Goal: Task Accomplishment & Management: Complete application form

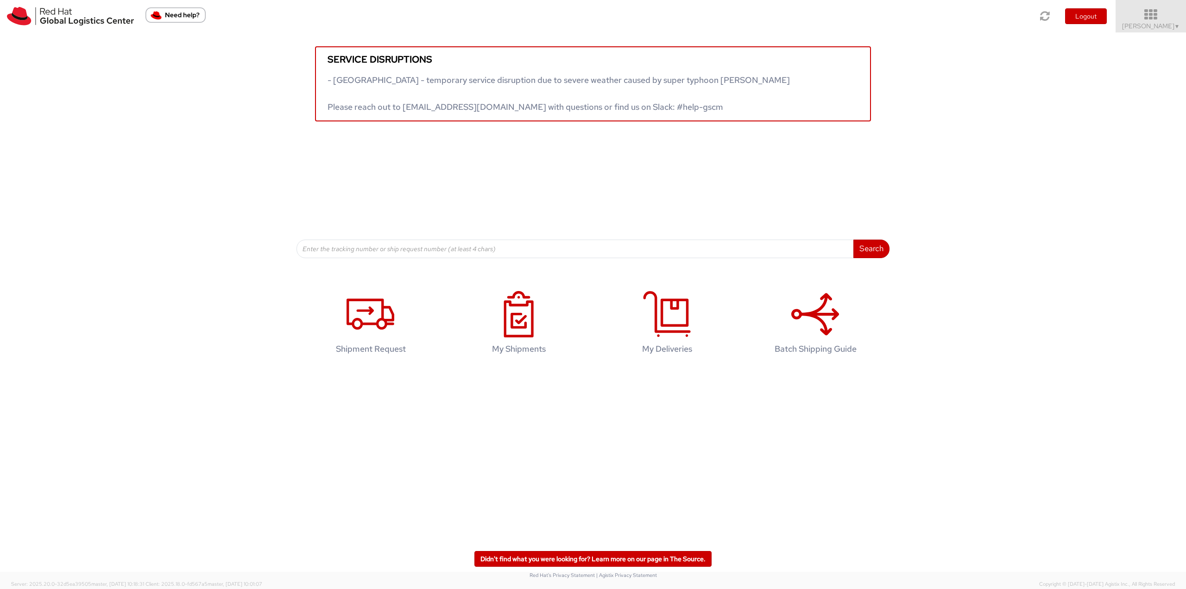
click at [1164, 19] on icon at bounding box center [1151, 14] width 81 height 13
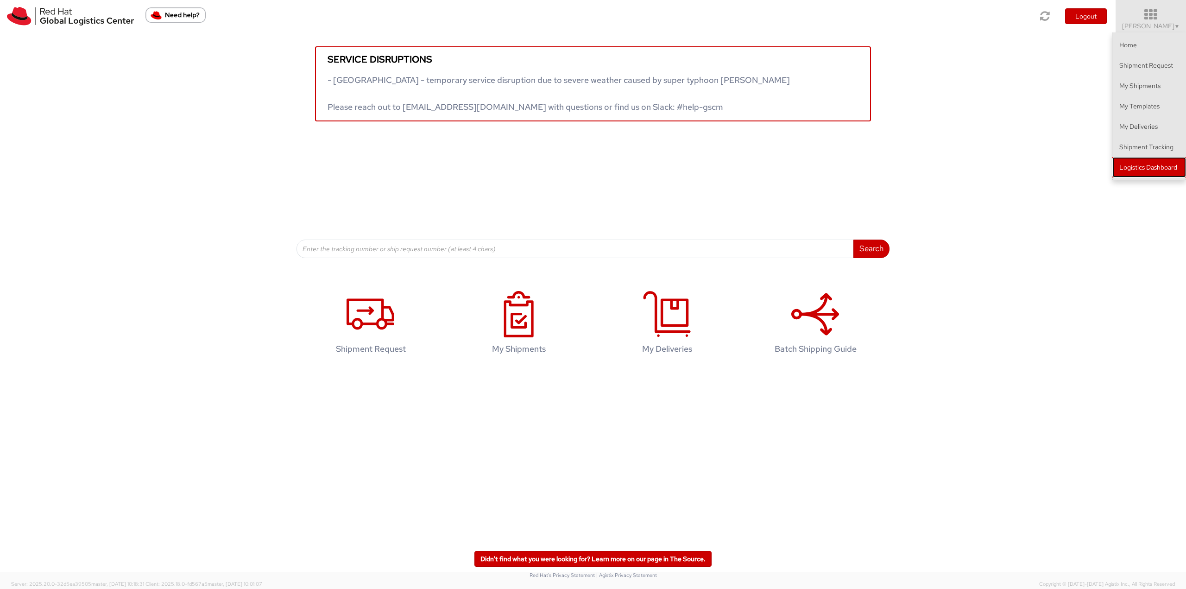
click at [1159, 172] on link "Logistics Dashboard" at bounding box center [1149, 167] width 74 height 20
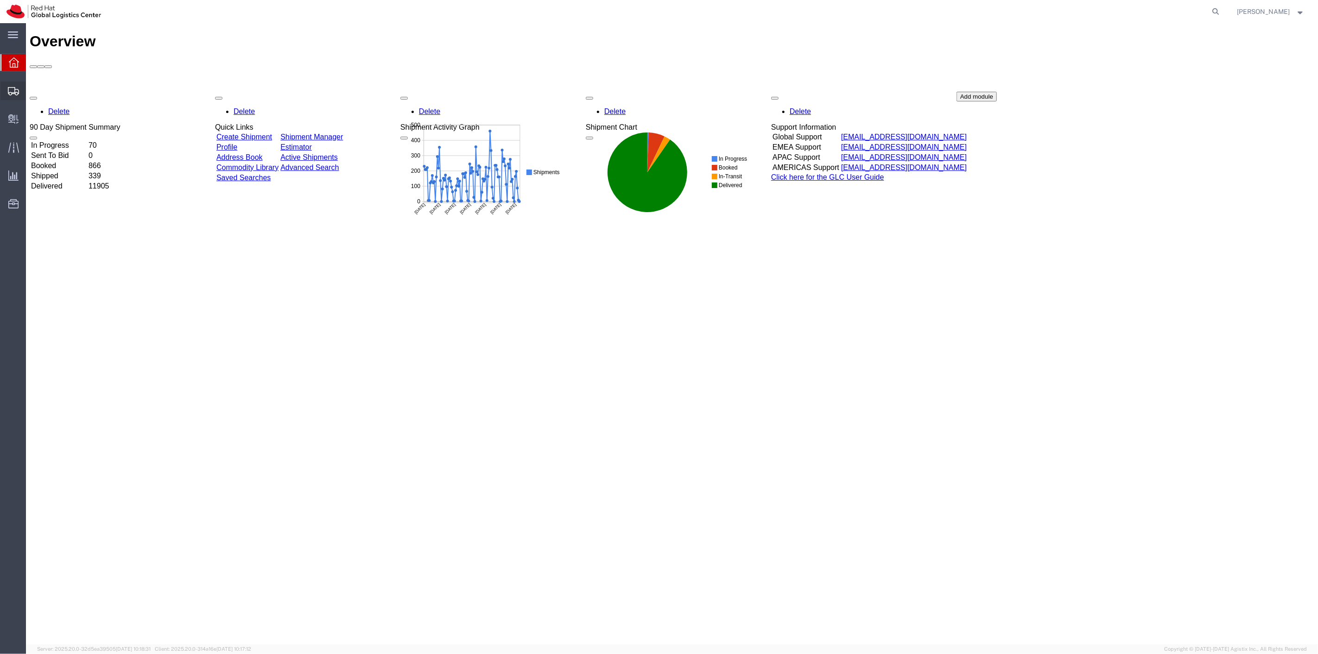
click at [0, 0] on span "Shipment Manager" at bounding box center [0, 0] width 0 height 0
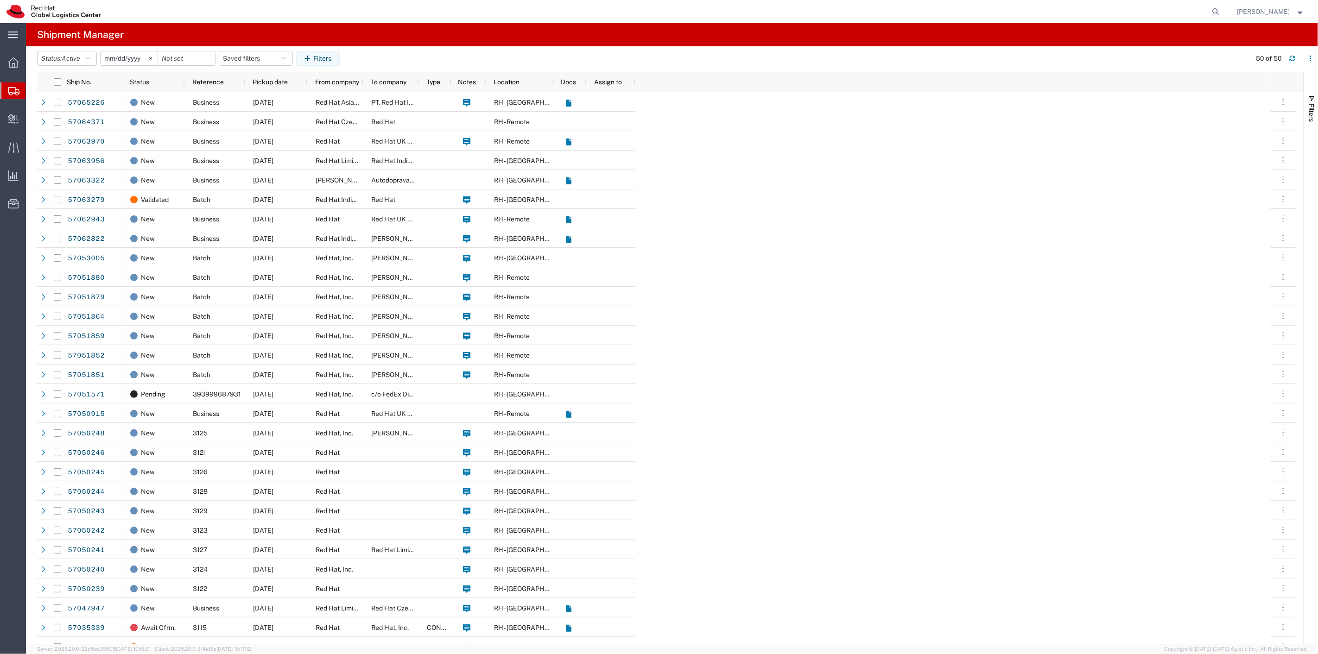
click at [398, 53] on agx-table-filter-chips "Status: Active Active All Approved Booked Canceled Delivered Denied New On Hold…" at bounding box center [641, 61] width 1209 height 21
click at [94, 62] on button "Status: Active" at bounding box center [67, 58] width 60 height 15
click at [73, 105] on span "All" at bounding box center [92, 107] width 108 height 14
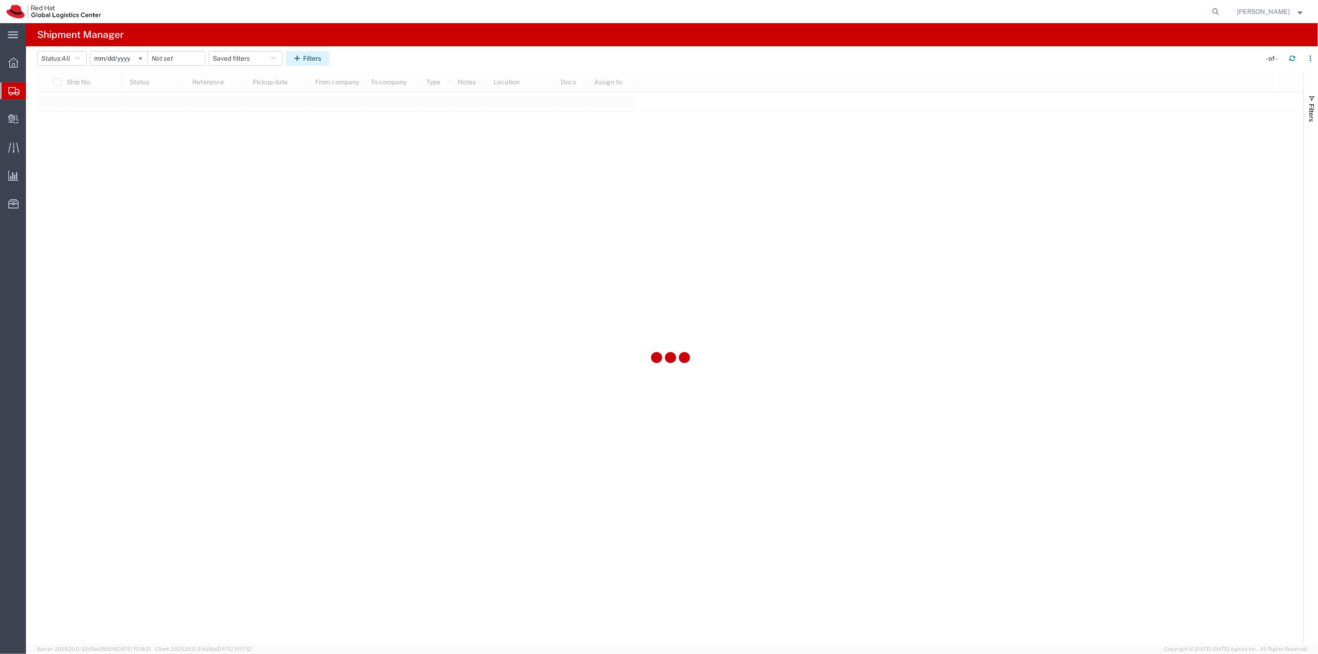
click at [320, 62] on button "Filters" at bounding box center [308, 58] width 44 height 15
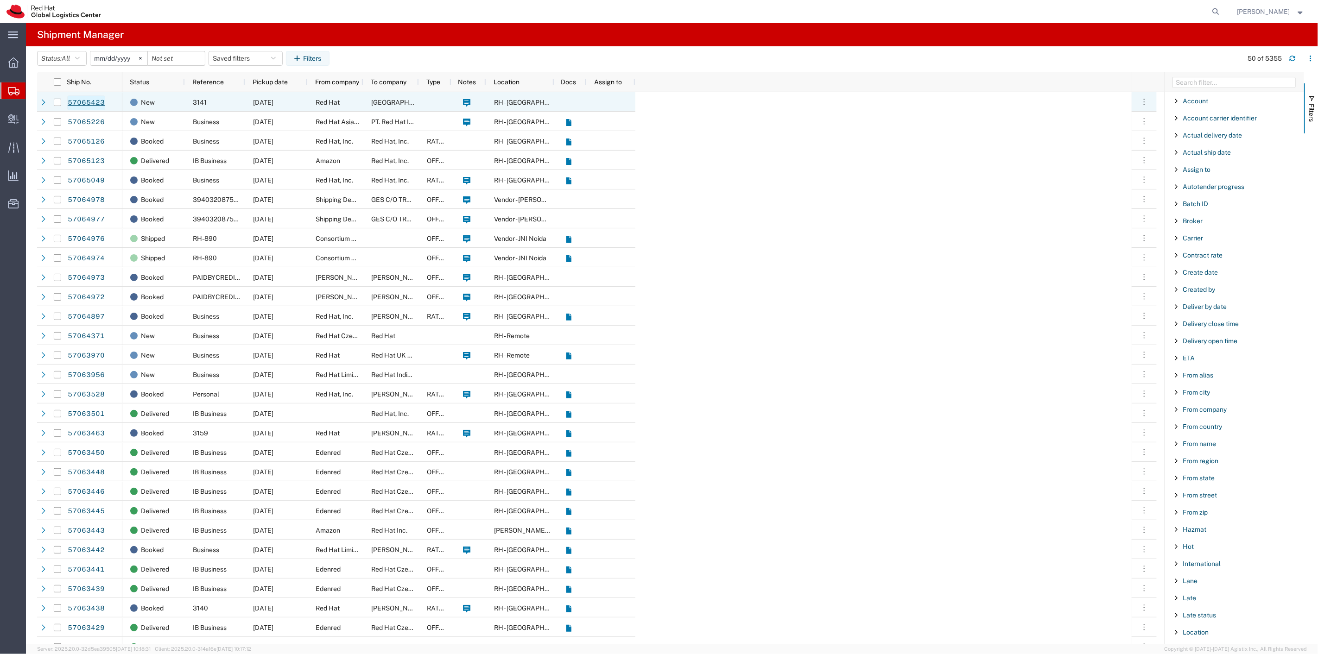
click at [82, 106] on link "57065423" at bounding box center [86, 102] width 38 height 15
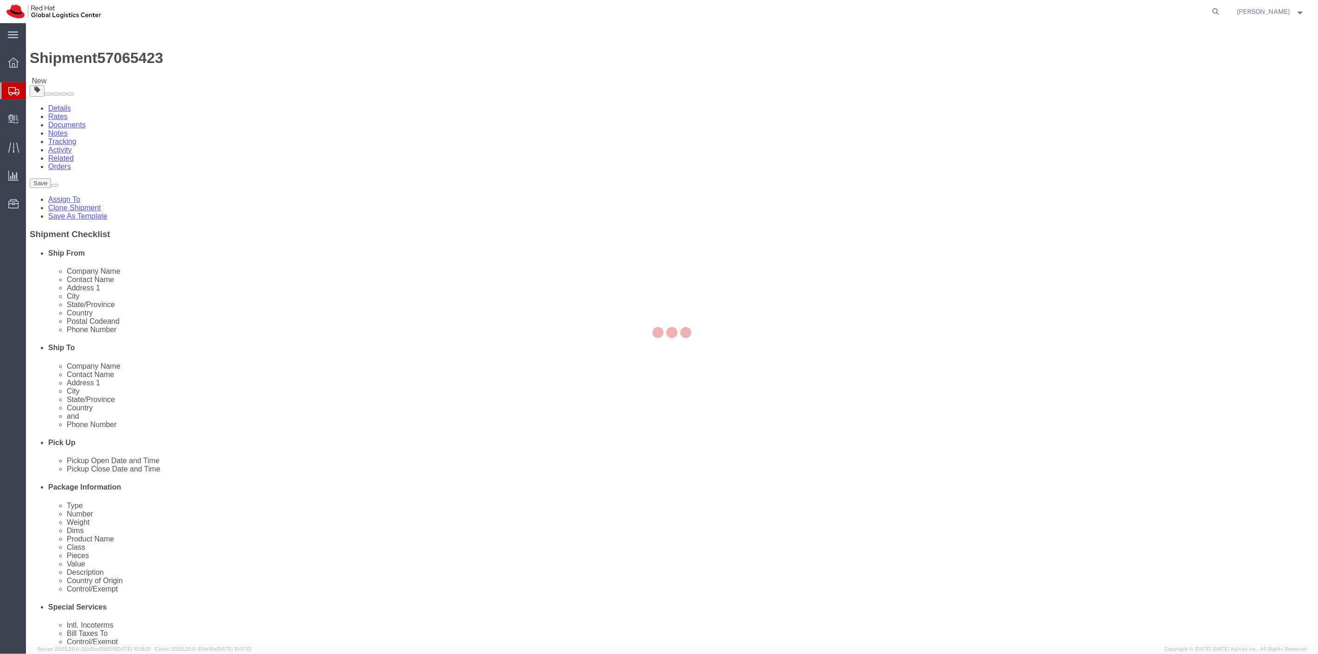
select select
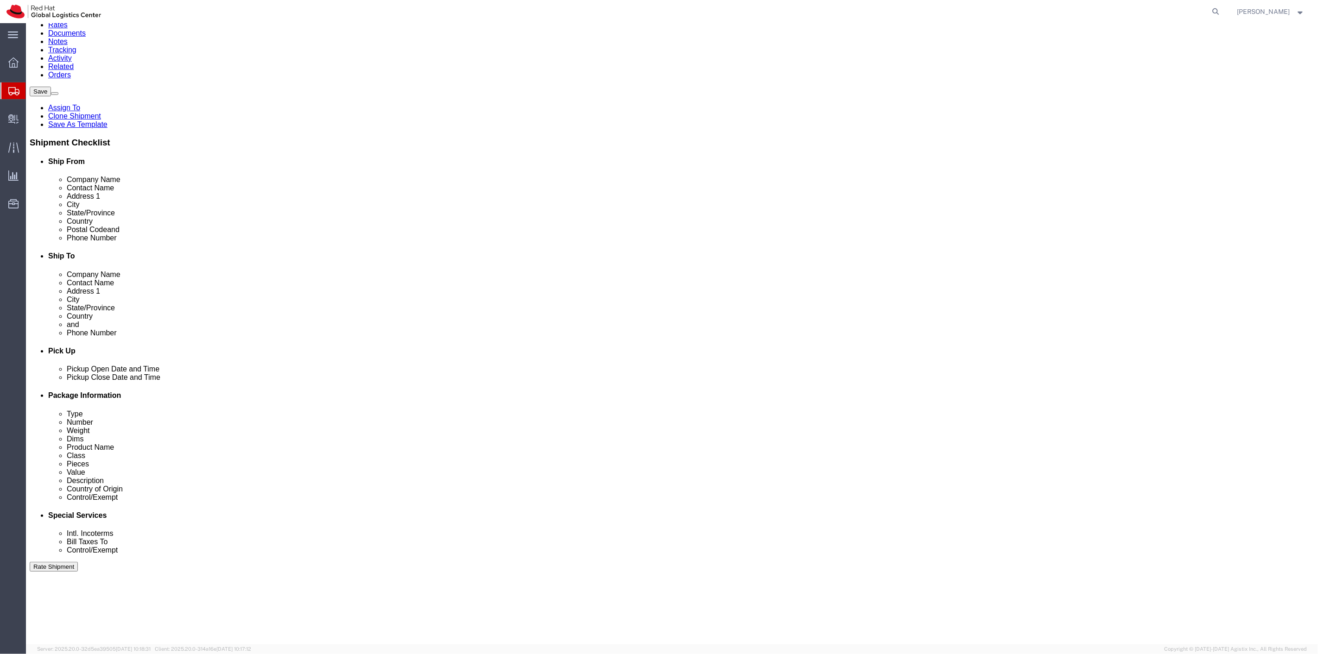
scroll to position [178, 0]
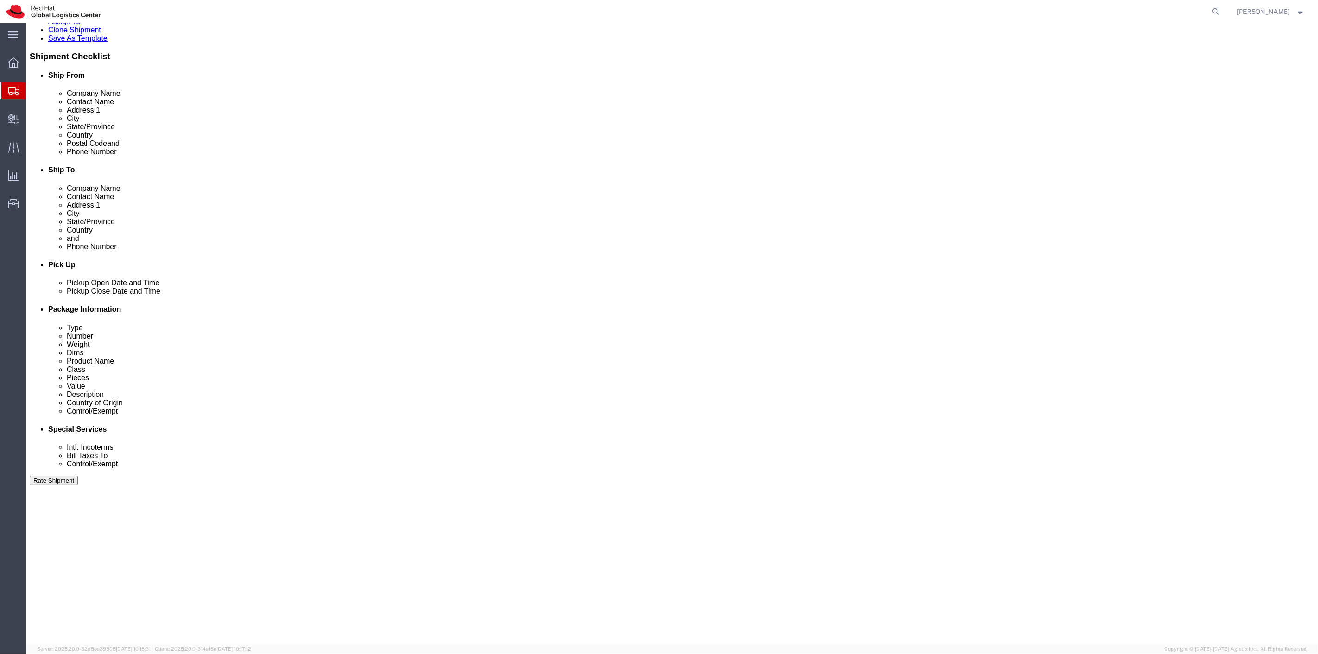
click button "Continue"
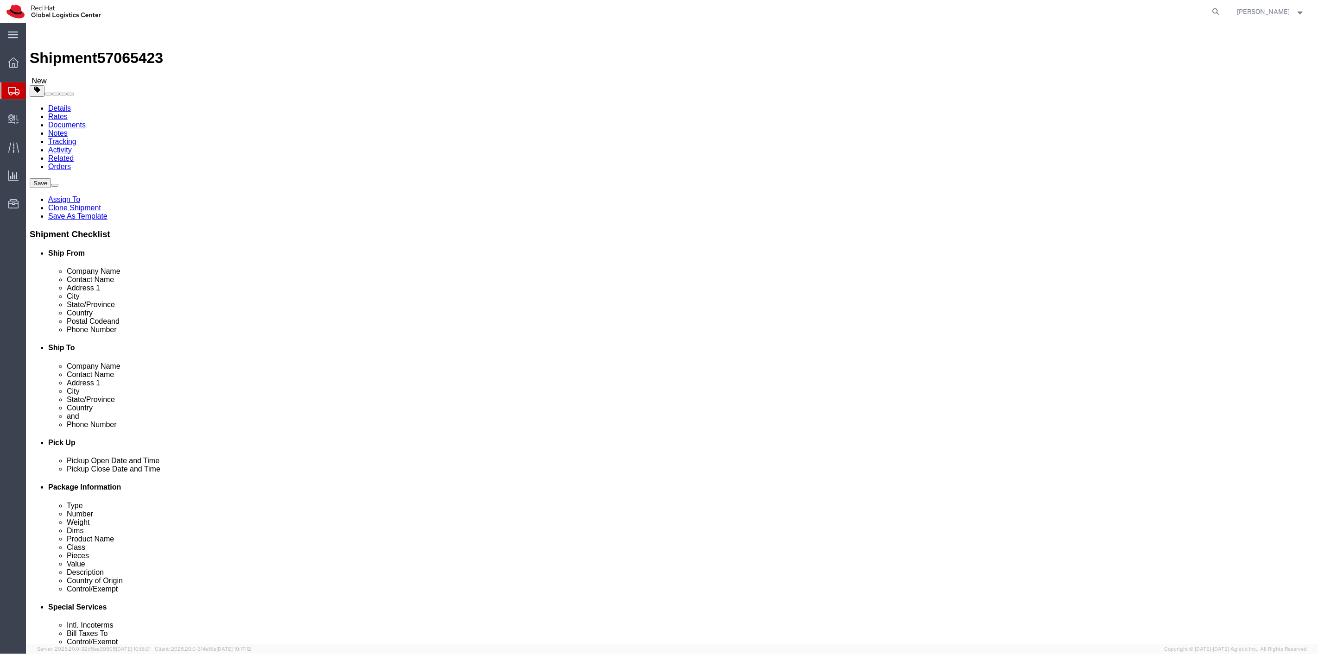
click input "text"
type input "24"
type input "16"
type input "14"
type input "25"
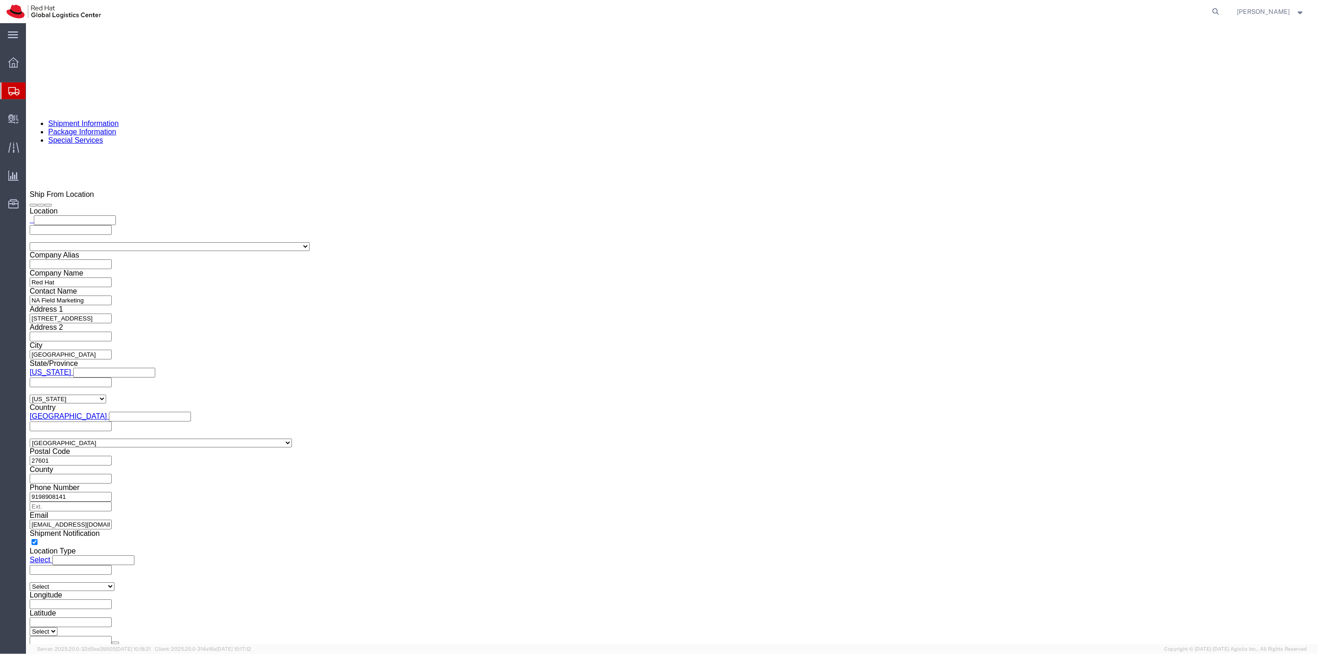
scroll to position [720, 0]
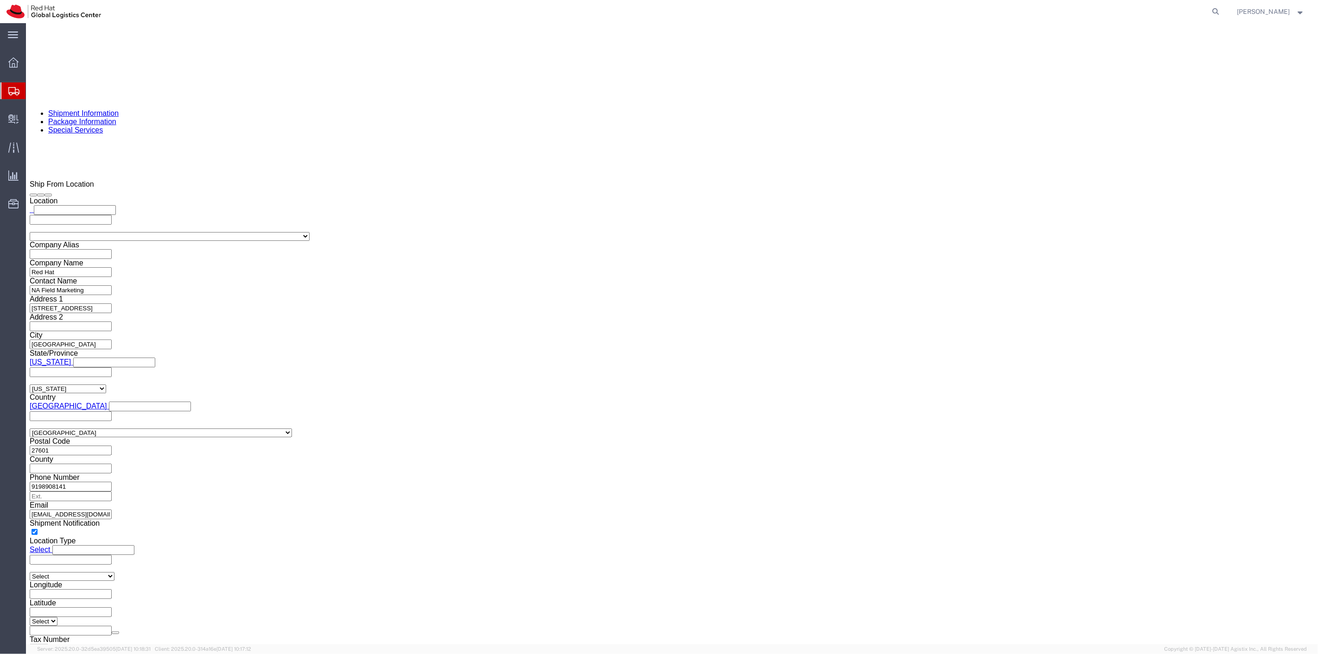
click icon
click link "Clone this content"
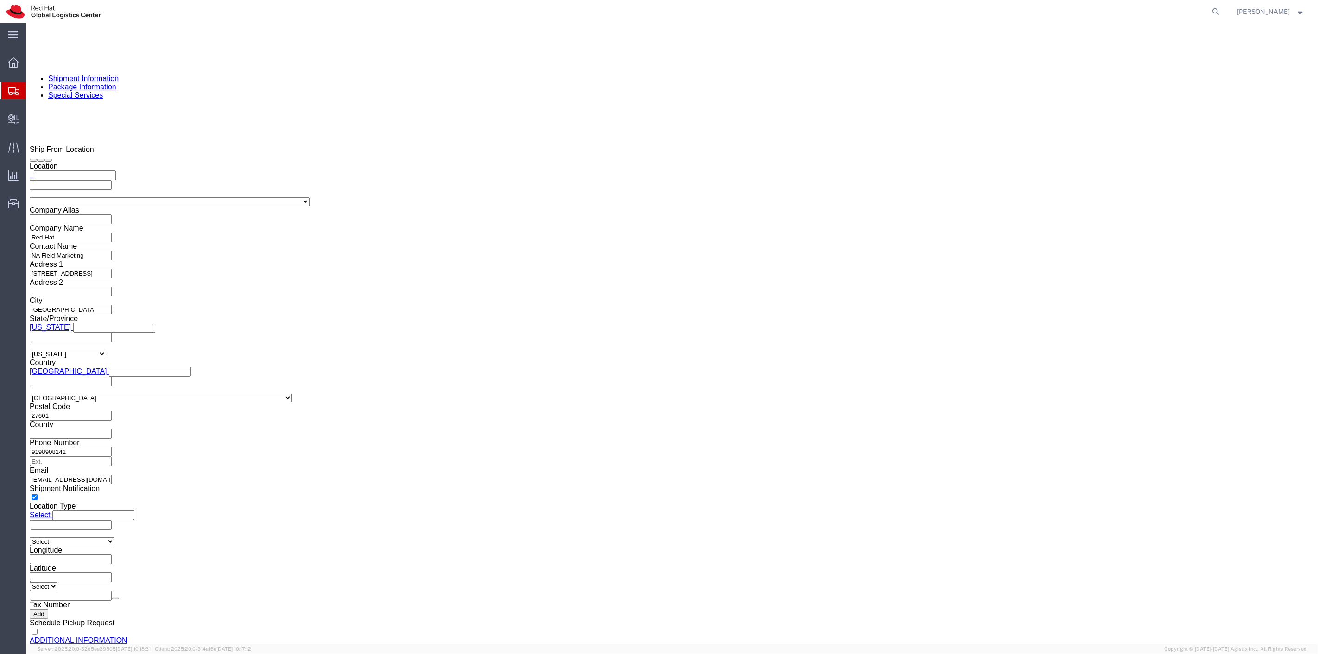
scroll to position [751, 0]
click dd "340.00 Each"
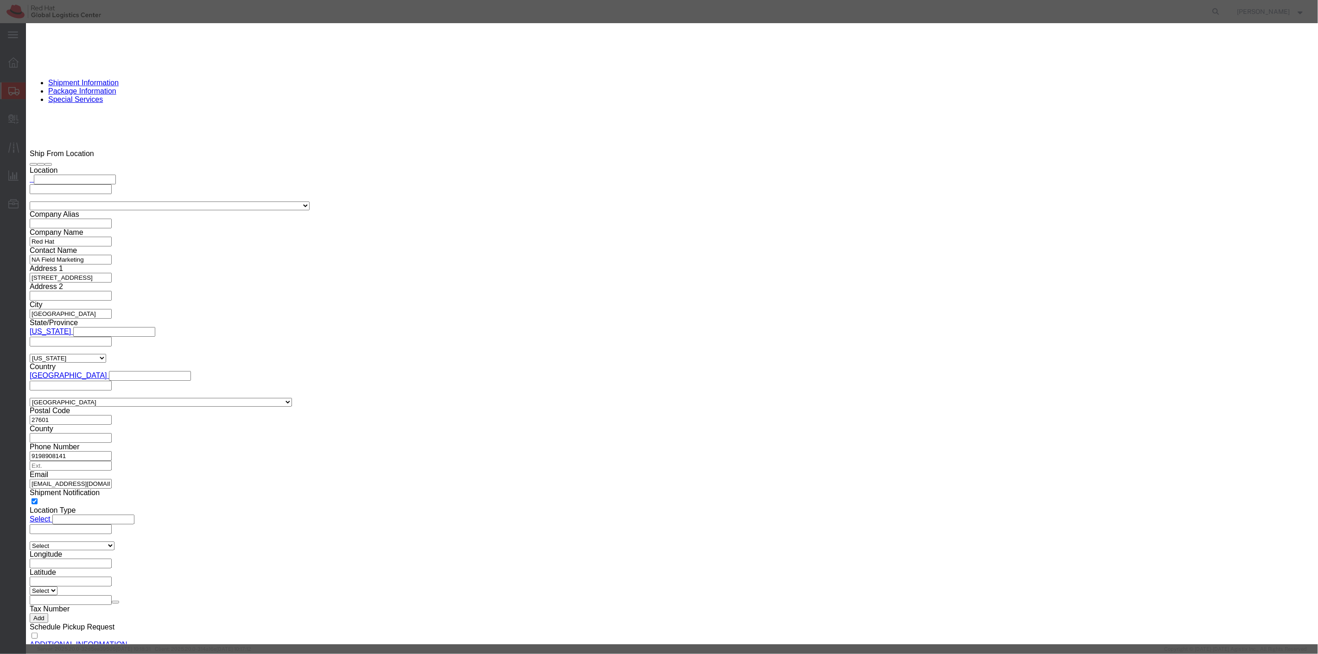
drag, startPoint x: 513, startPoint y: 89, endPoint x: 455, endPoint y: 94, distance: 59.0
click div "Pieces 340.00 Select Bag Barrels 100Board Feet Bottle Box Blister Pack Carats C…"
type input "100"
type input "177"
click button "Save & Close"
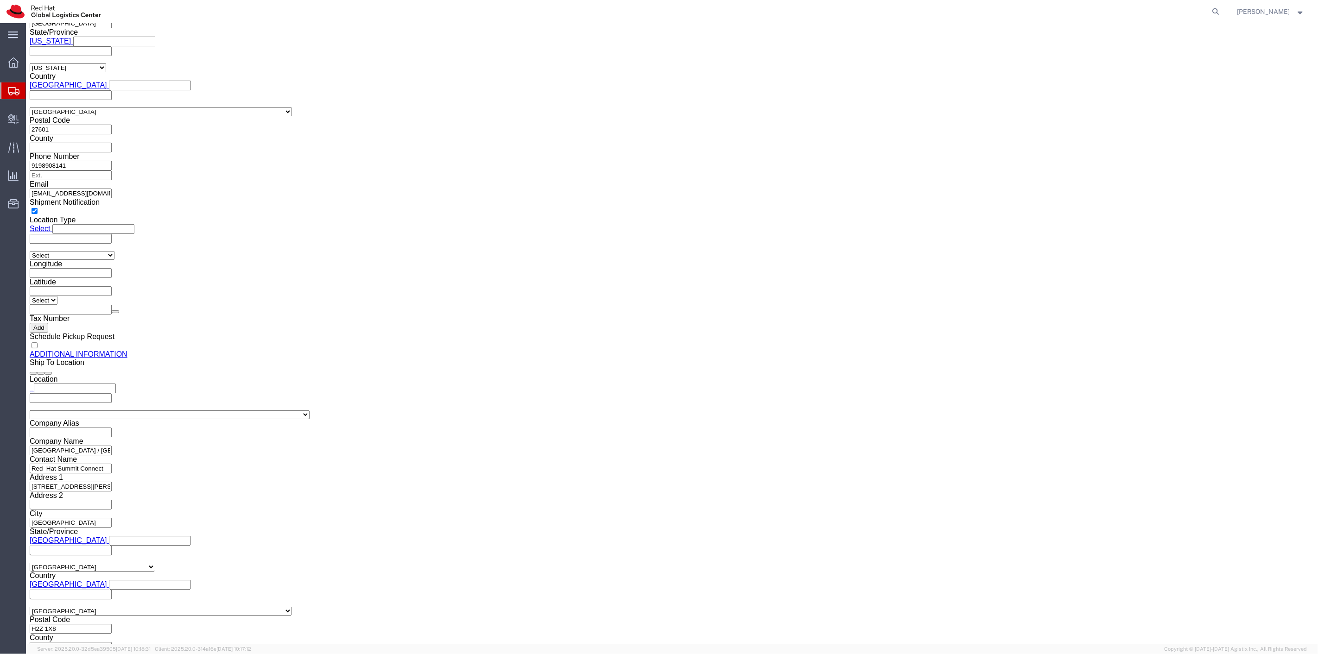
scroll to position [1060, 0]
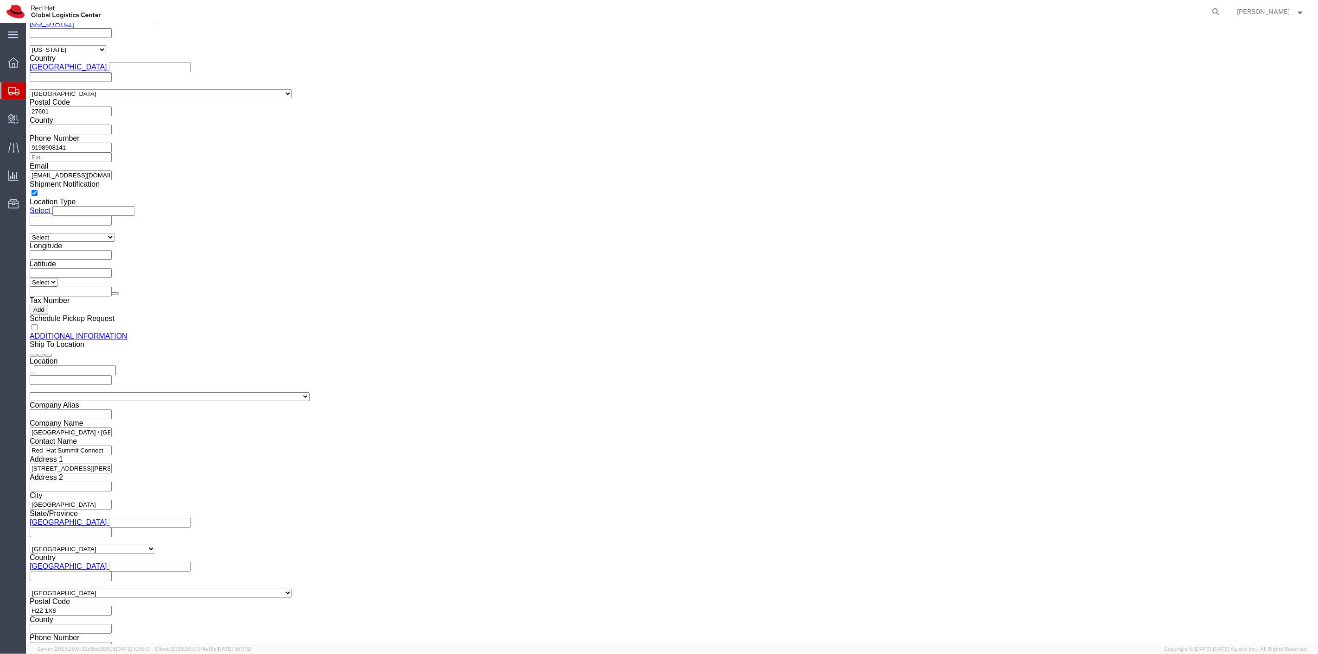
click div "Pieces: 340.00 Each Total value: 601.80 USD"
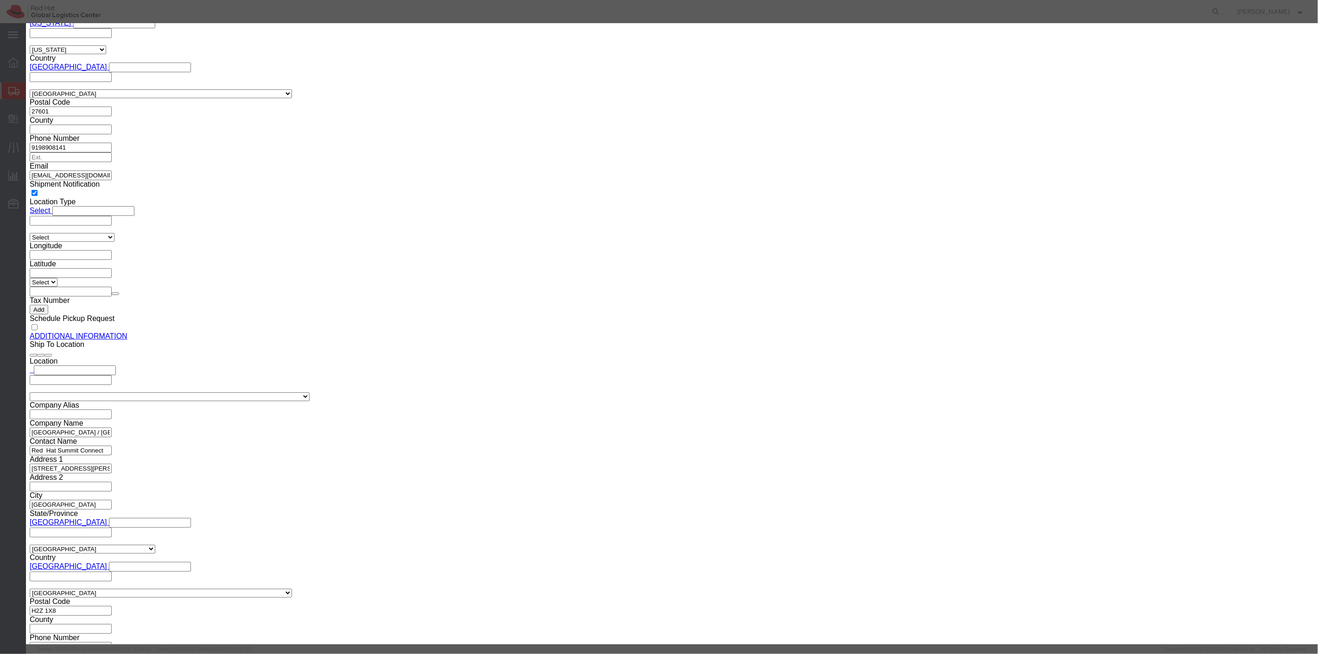
drag, startPoint x: 508, startPoint y: 91, endPoint x: 441, endPoint y: 95, distance: 66.8
click div "Pieces 340.00 Select Bag Barrels 100Board Feet Bottle Box Blister Pack Carats C…"
type input "33"
type input "58.41"
click button "Save & Close"
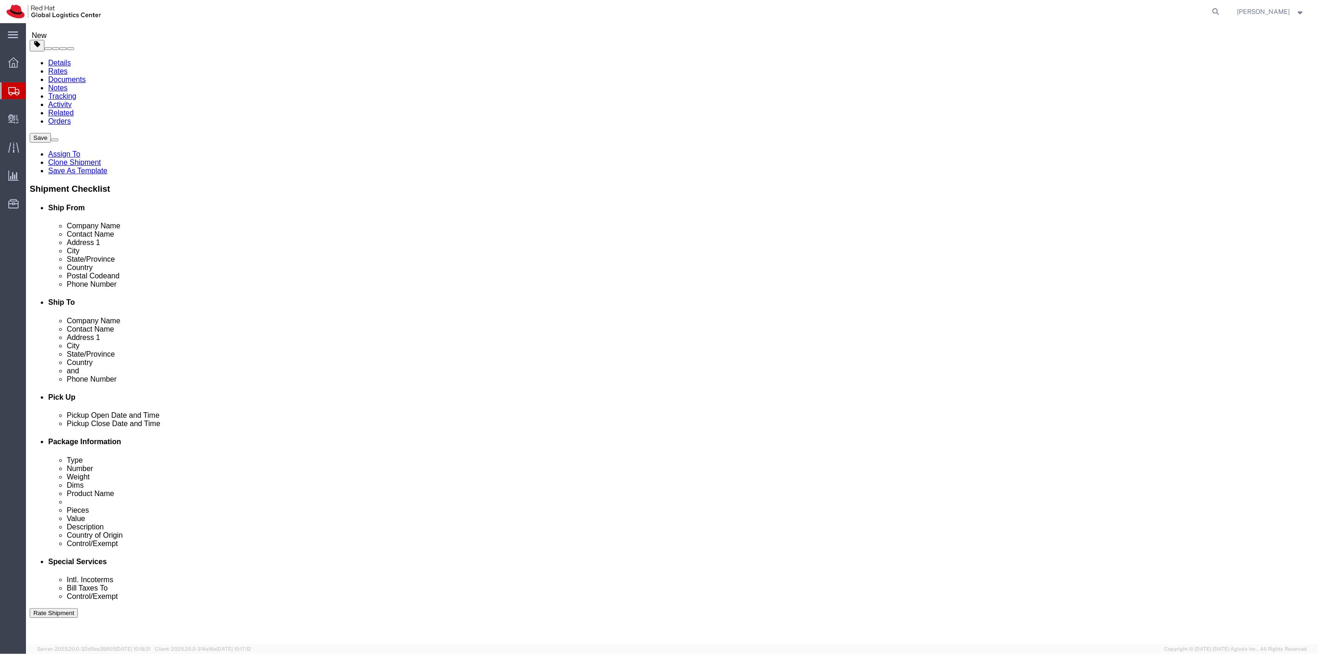
scroll to position [0, 0]
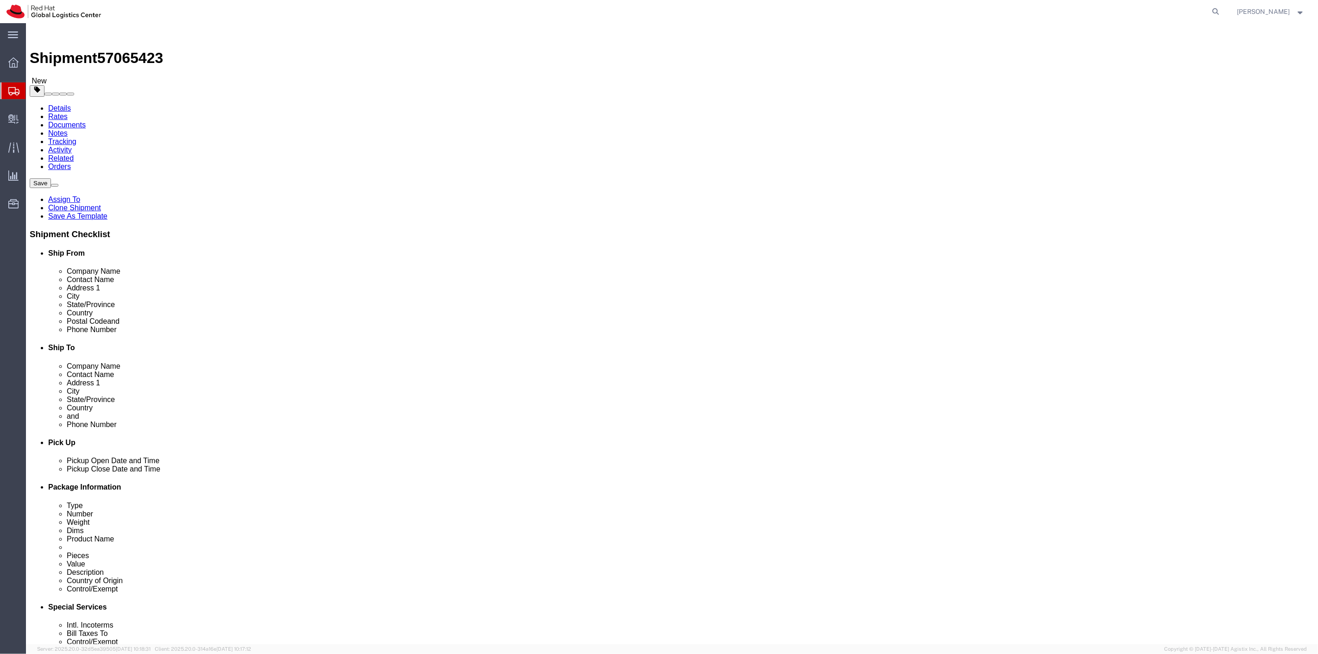
click span
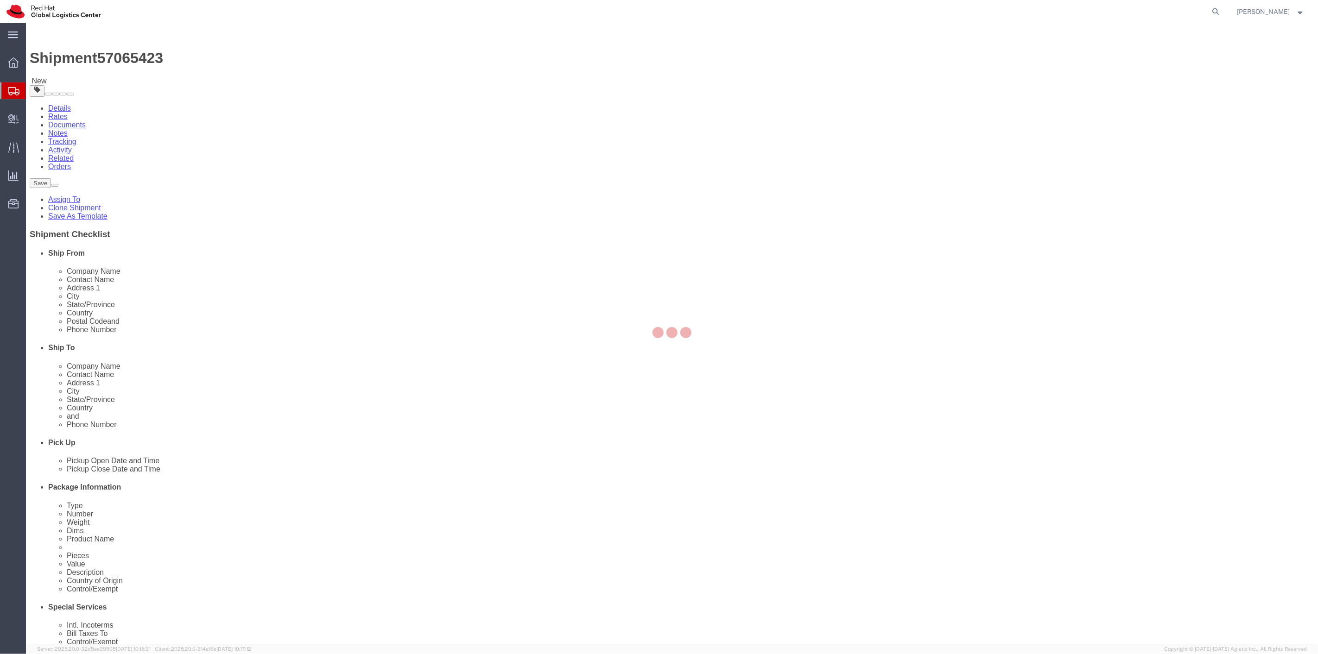
select select
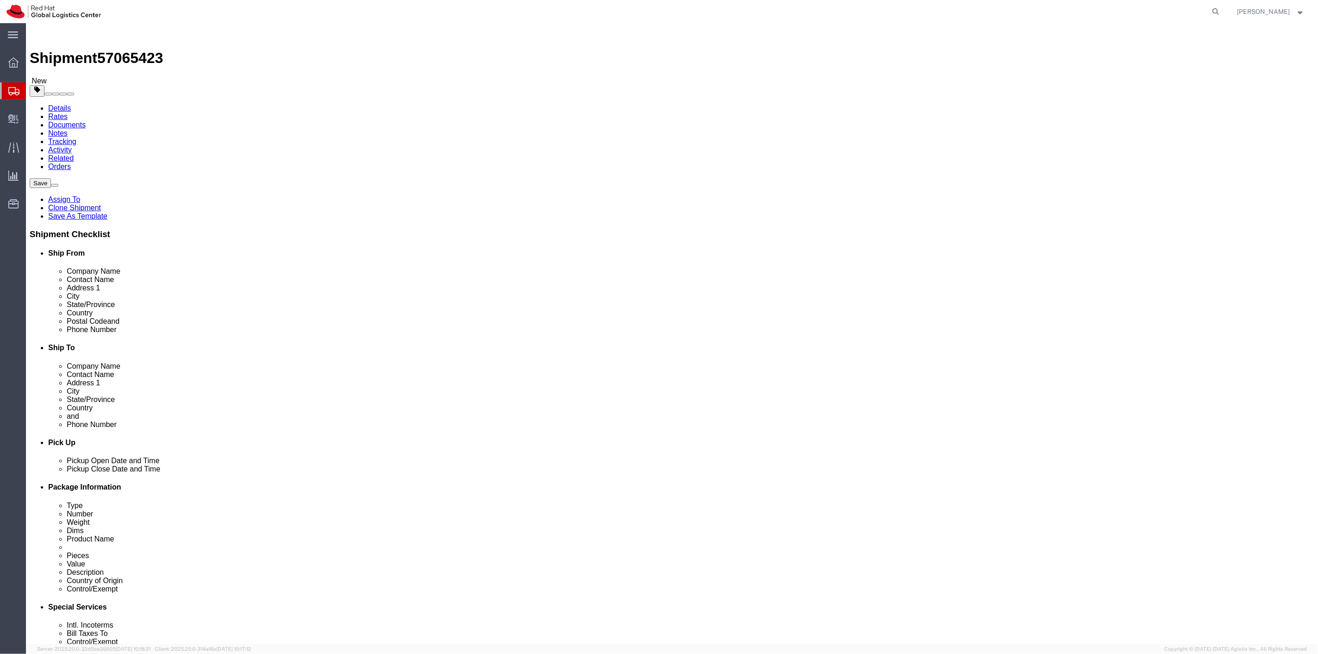
click input "text"
type input "18"
type input "16"
type input "12"
drag, startPoint x: 765, startPoint y: 216, endPoint x: 751, endPoint y: 219, distance: 14.2
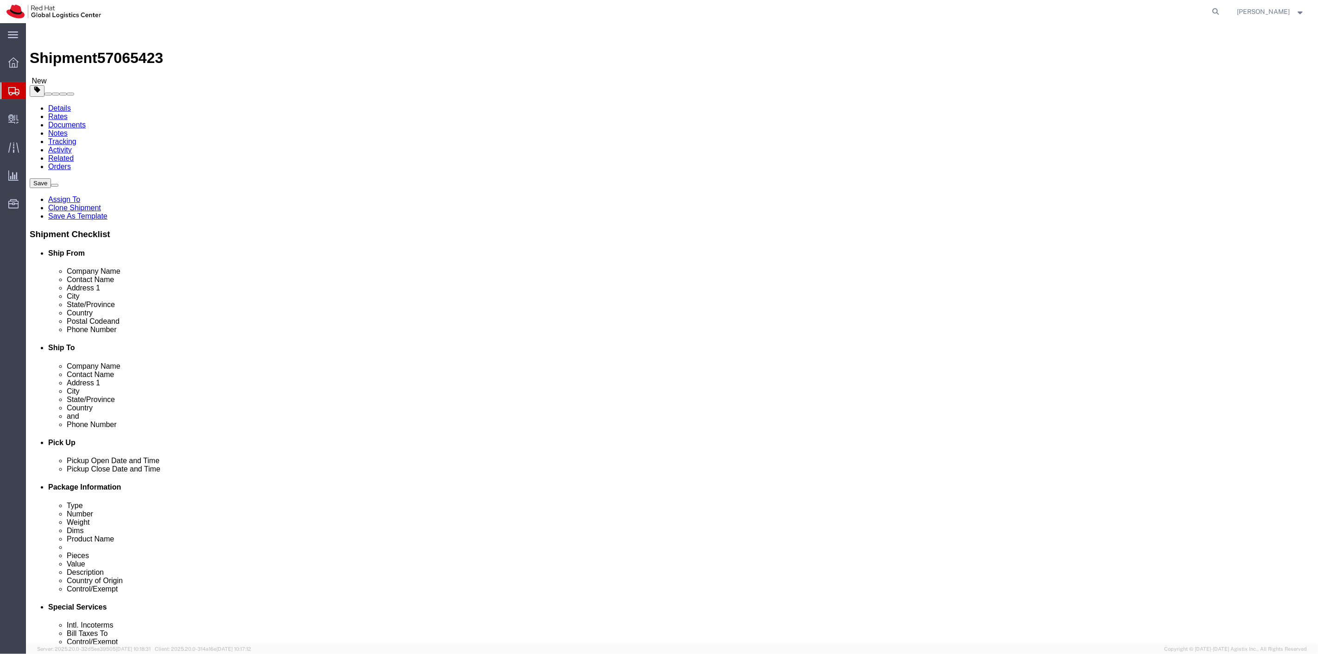
click input "0.00"
type input "42"
click select "Select Case(s) Crate(s) Envelope Large Box Medium Box PAK Skid(s) Small Box Sma…"
select select "YRPK"
click select "Select Case(s) Crate(s) Envelope Large Box Medium Box PAK Skid(s) Small Box Sma…"
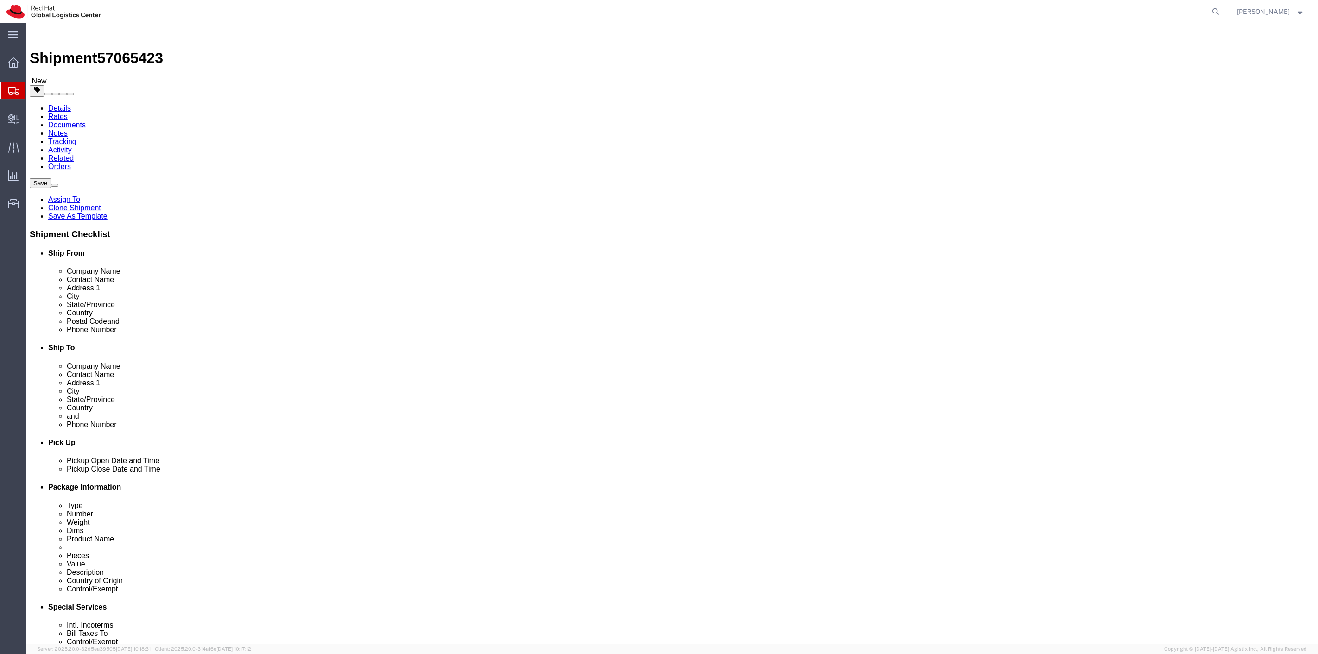
click span
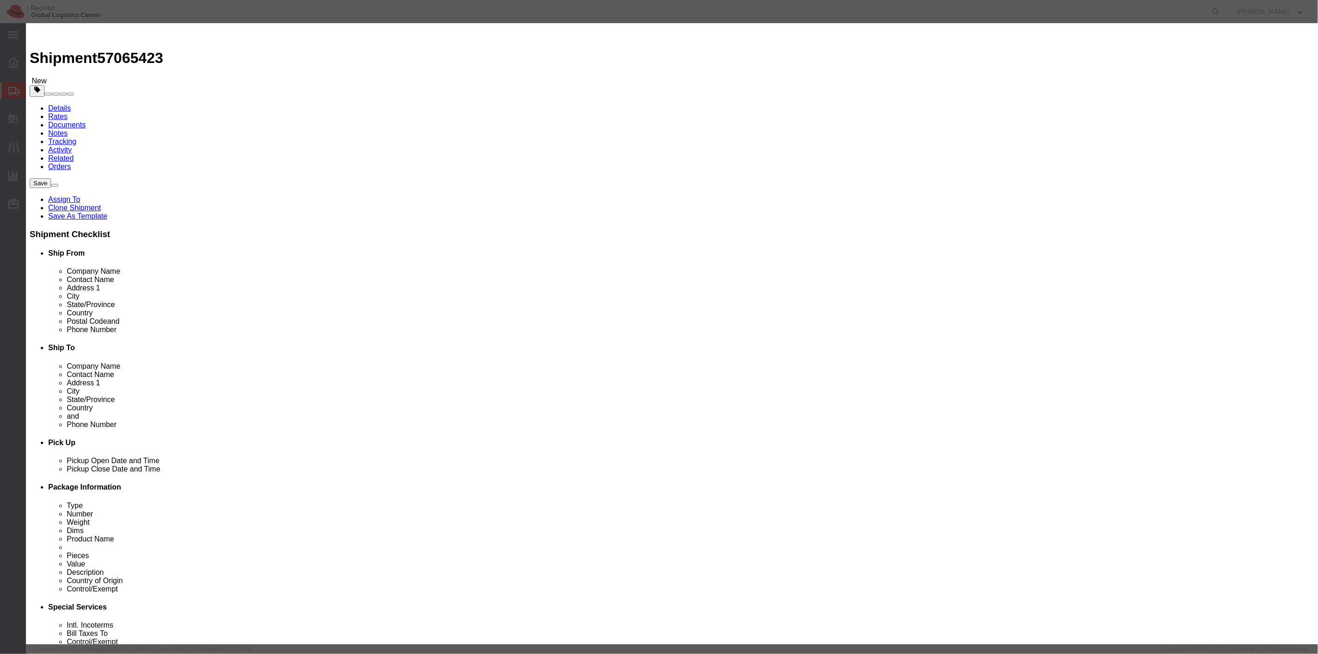
click button "Close"
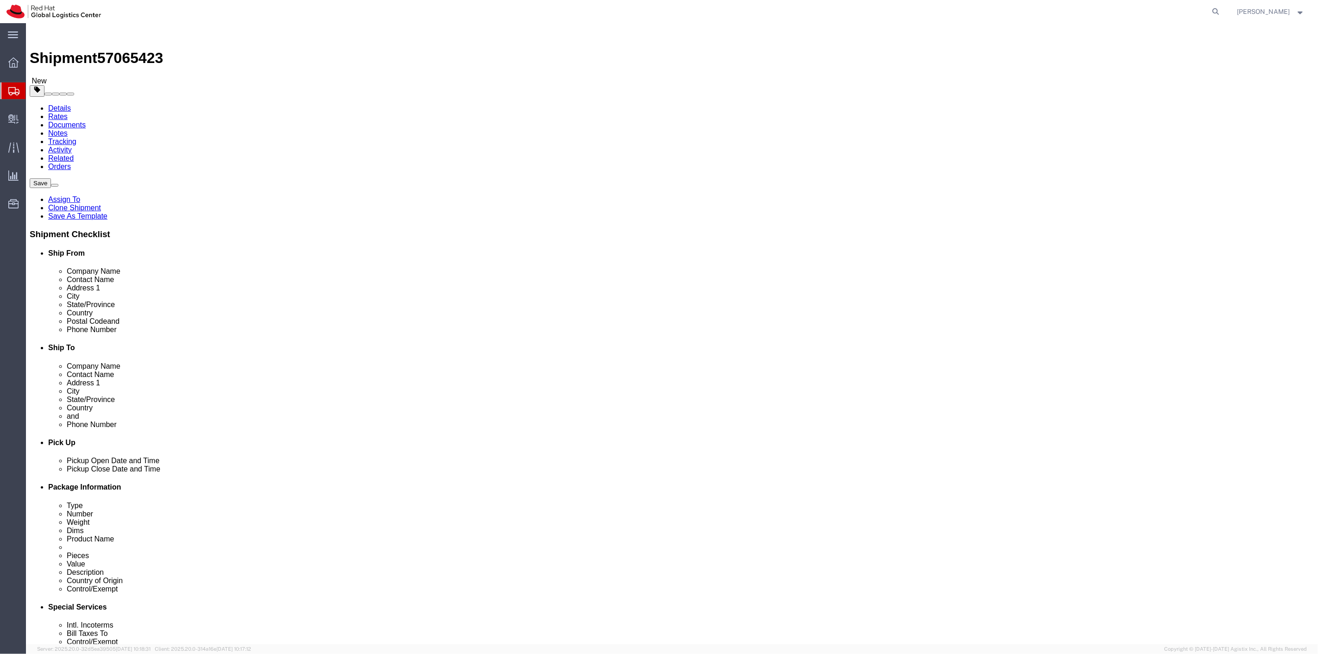
drag, startPoint x: 26, startPoint y: 508, endPoint x: 615, endPoint y: 241, distance: 646.7
click icon
drag, startPoint x: 24, startPoint y: 515, endPoint x: 571, endPoint y: 288, distance: 591.8
click icon
drag, startPoint x: 25, startPoint y: 243, endPoint x: 592, endPoint y: 307, distance: 570.7
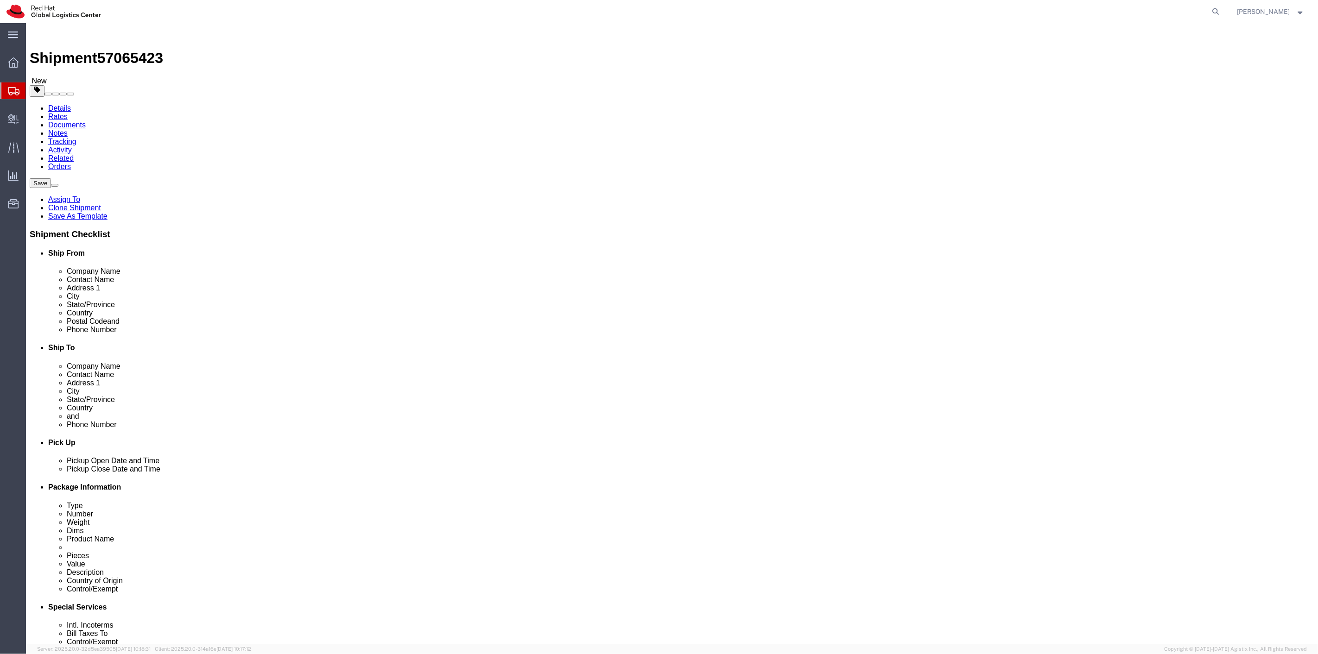
click icon
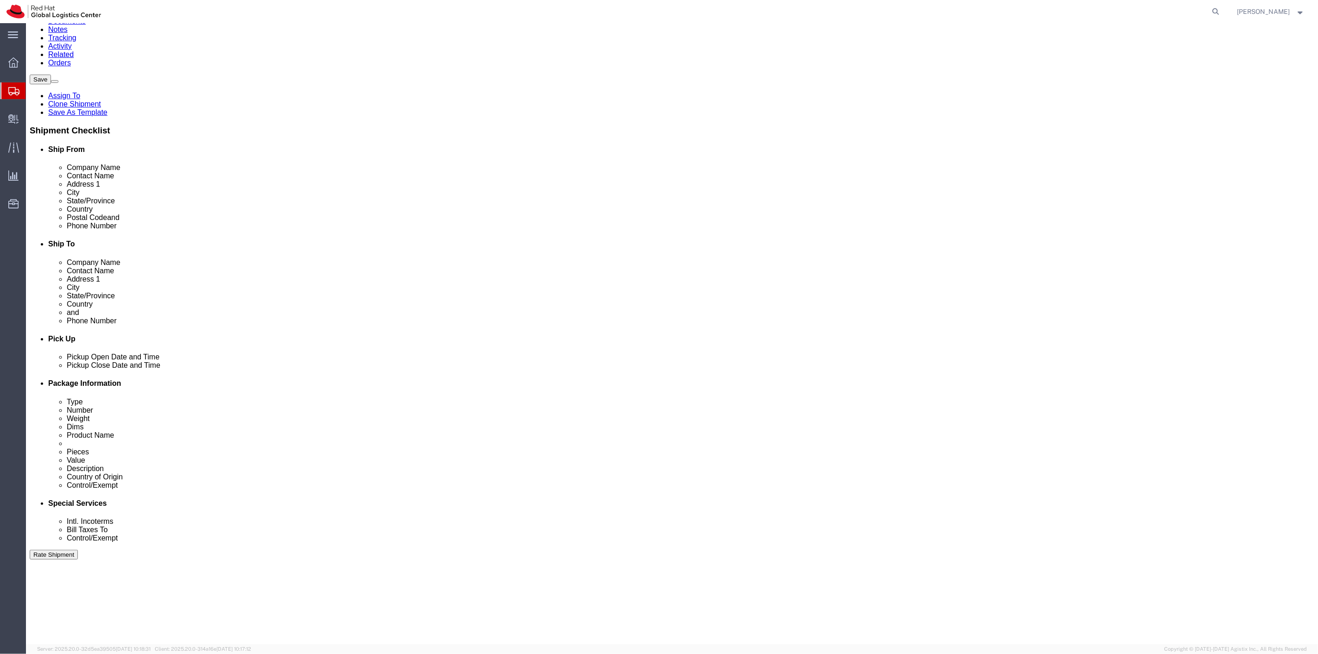
scroll to position [103, 0]
drag, startPoint x: 23, startPoint y: 207, endPoint x: 578, endPoint y: 262, distance: 557.8
click icon
drag, startPoint x: 23, startPoint y: 142, endPoint x: 559, endPoint y: 278, distance: 553.4
click icon
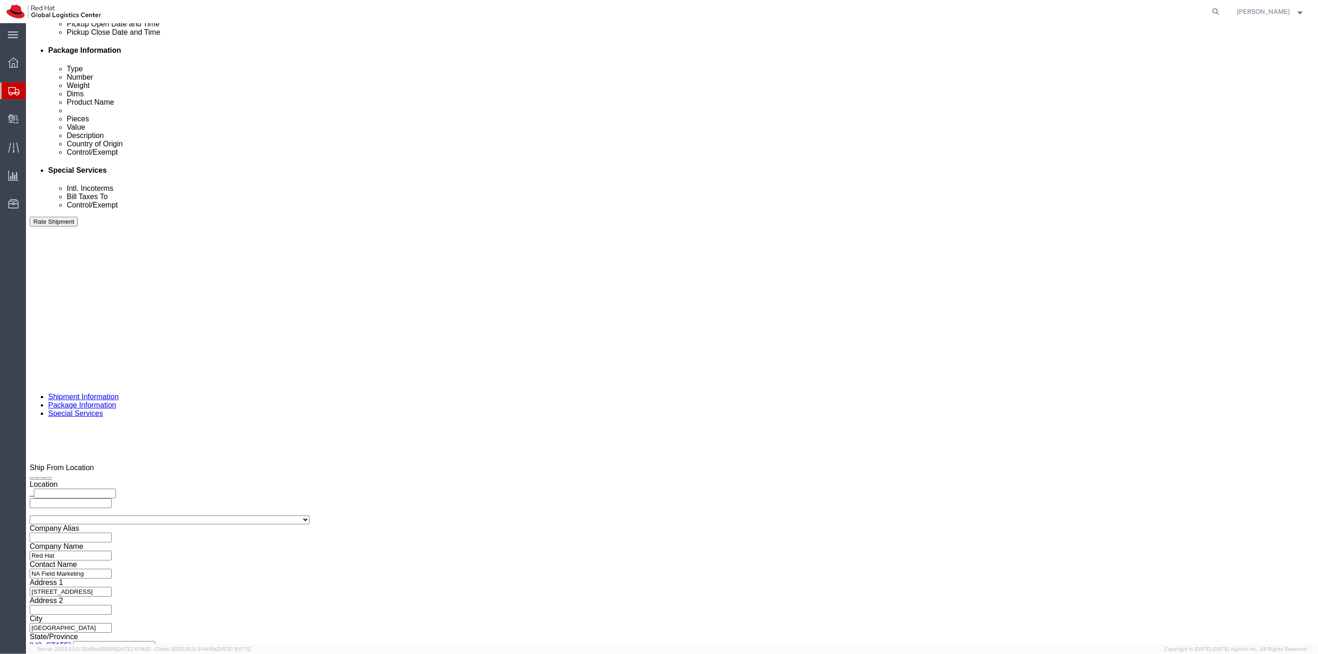
scroll to position [360, 0]
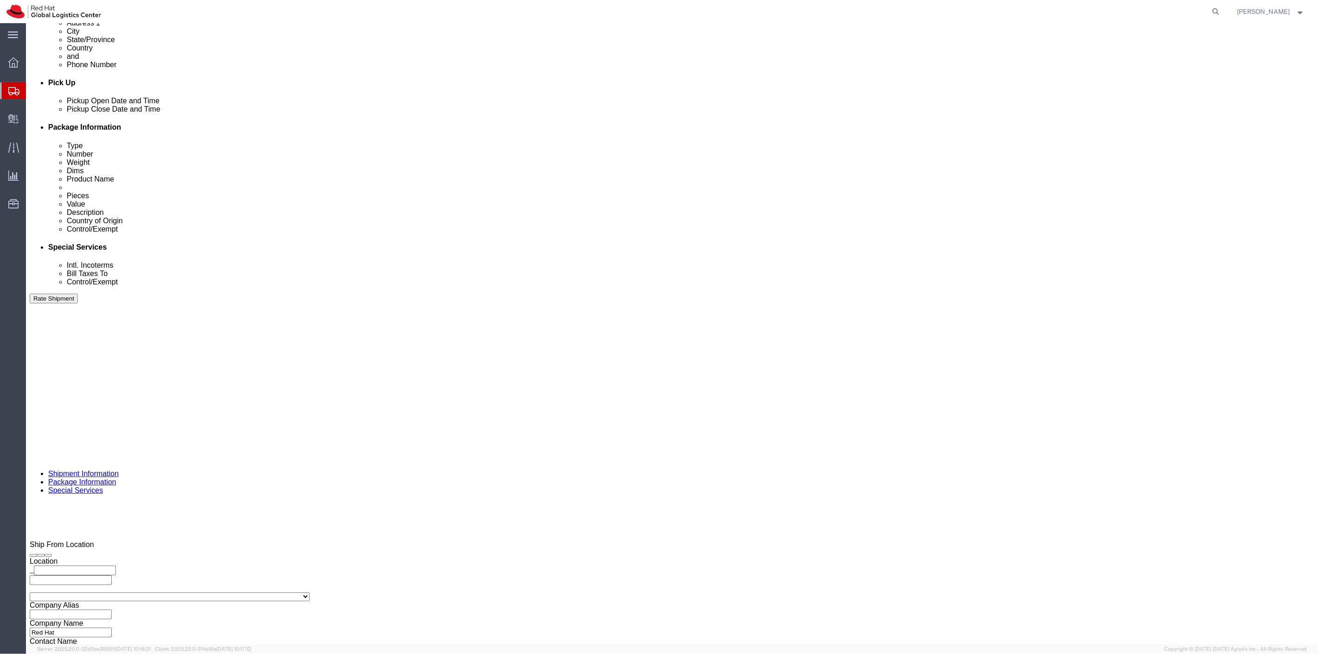
click link "Add Package"
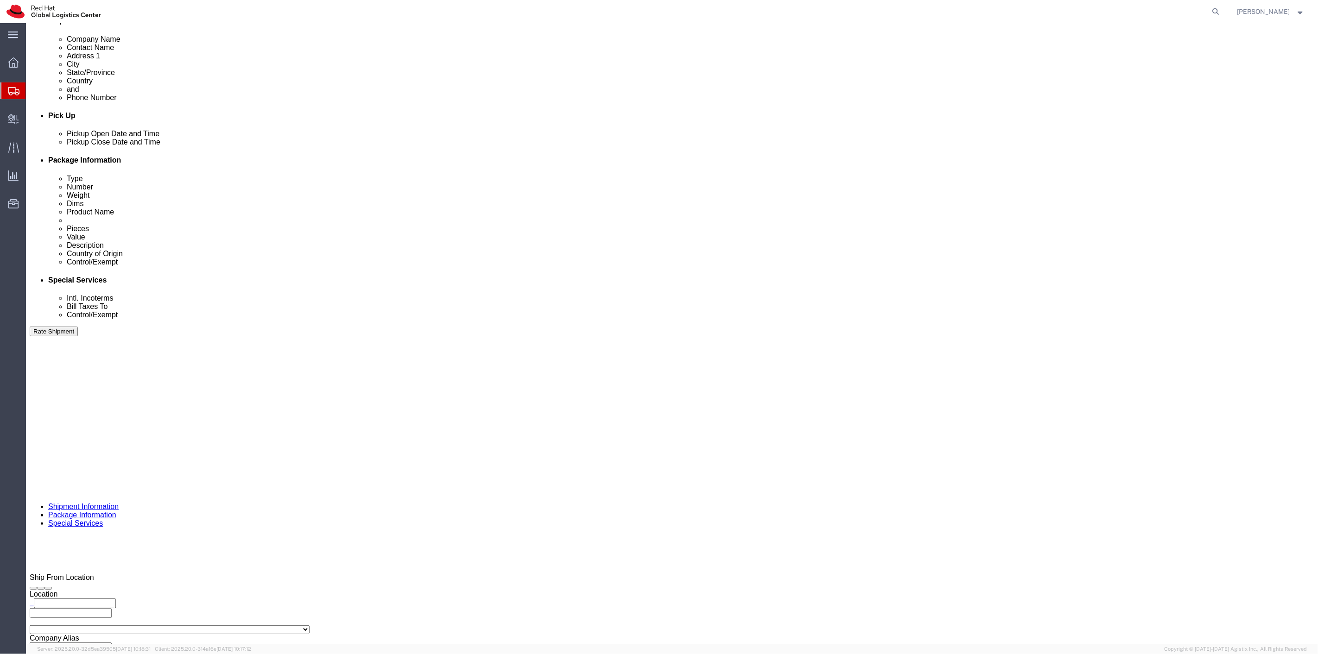
scroll to position [309, 0]
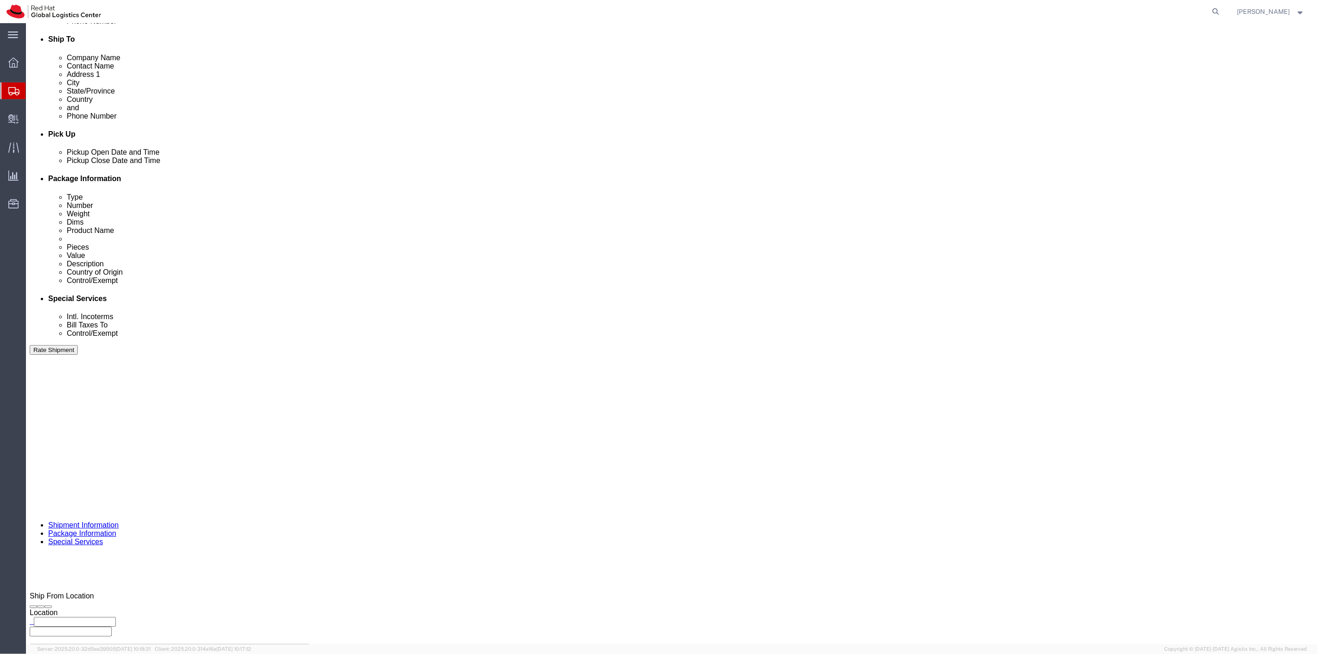
click select "Select Case(s) Crate(s) Envelope Large Box Medium Box PAK Skid(s) Small Box Sma…"
select select "YRPK"
click select "Select Case(s) Crate(s) Envelope Large Box Medium Box PAK Skid(s) Small Box Sma…"
click input "text"
type input "18"
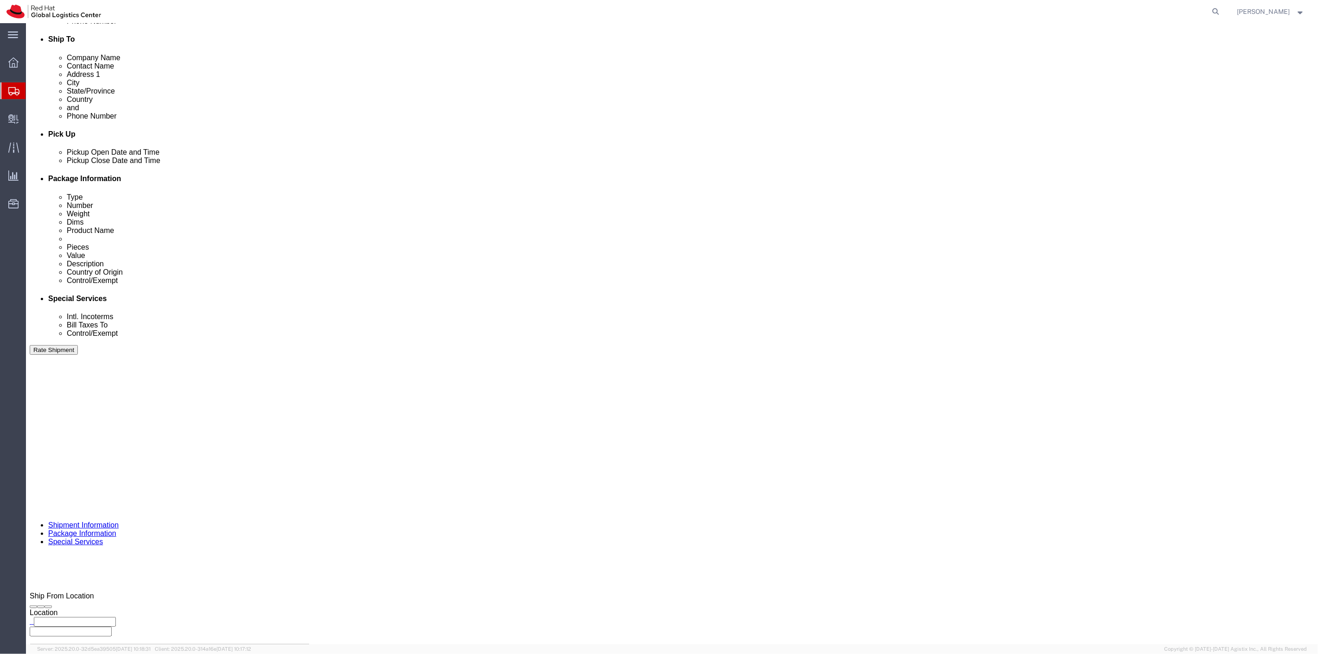
type input "16"
type input "12"
drag, startPoint x: 770, startPoint y: 404, endPoint x: 720, endPoint y: 397, distance: 50.1
click div "Package Type Select Case(s) Crate(s) Envelope Large Box Medium Box PAK Skid(s) …"
type input "33"
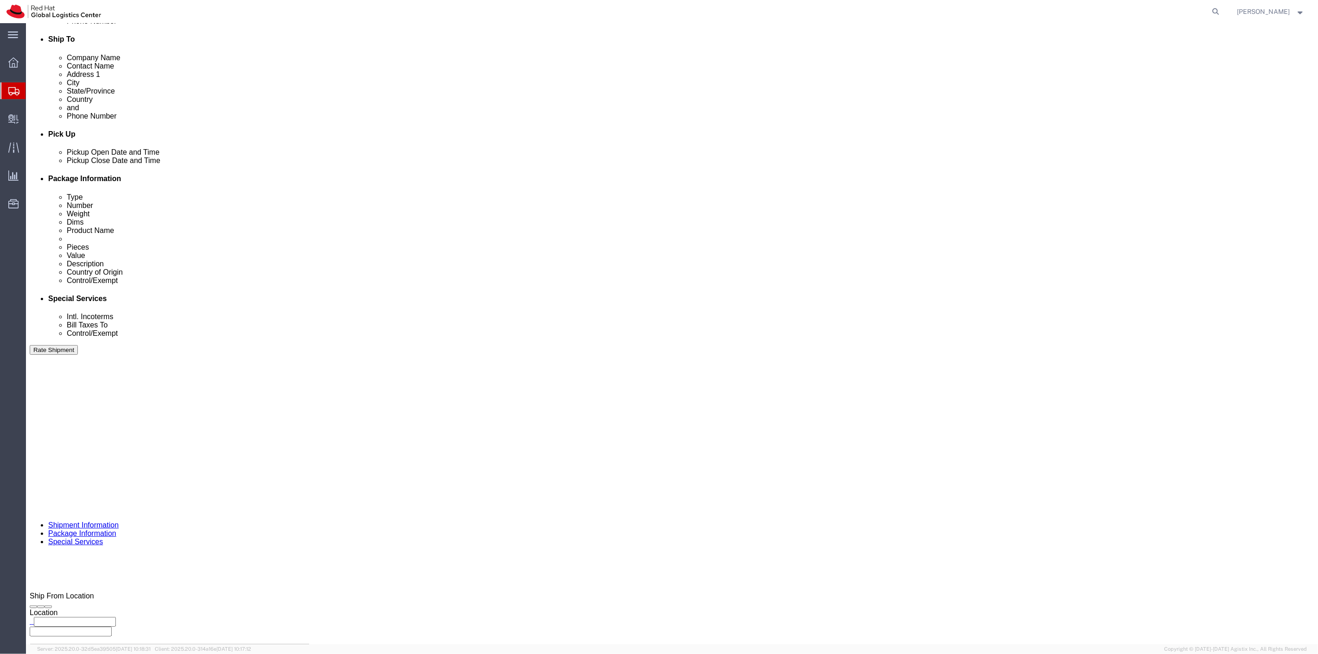
click ul
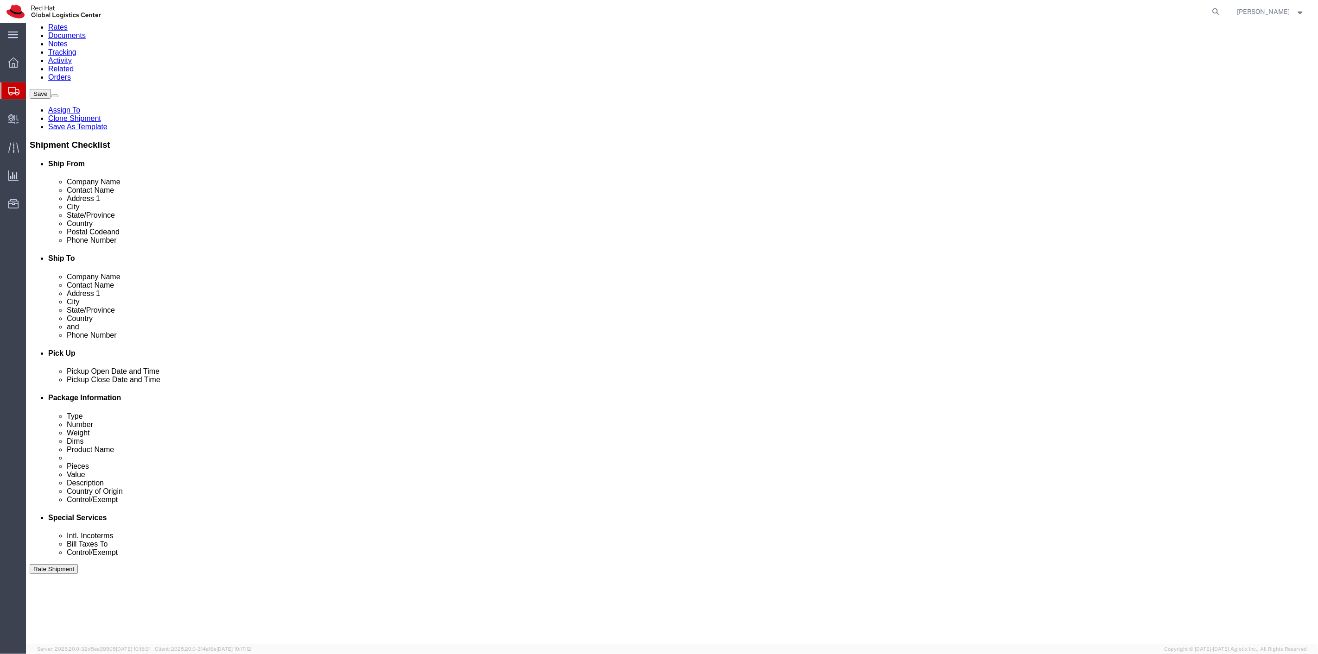
scroll to position [0, 0]
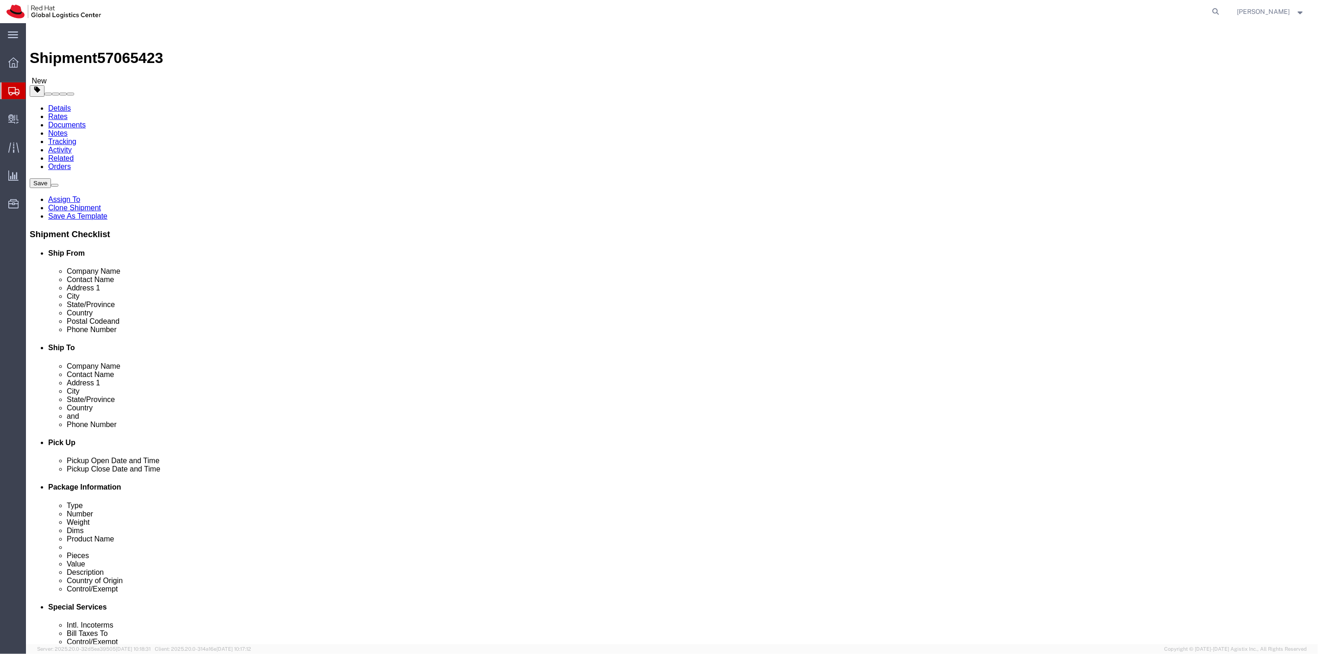
click link "Clone this content"
click div "Pieces: 83.00 Each Total value: 888.10 USD"
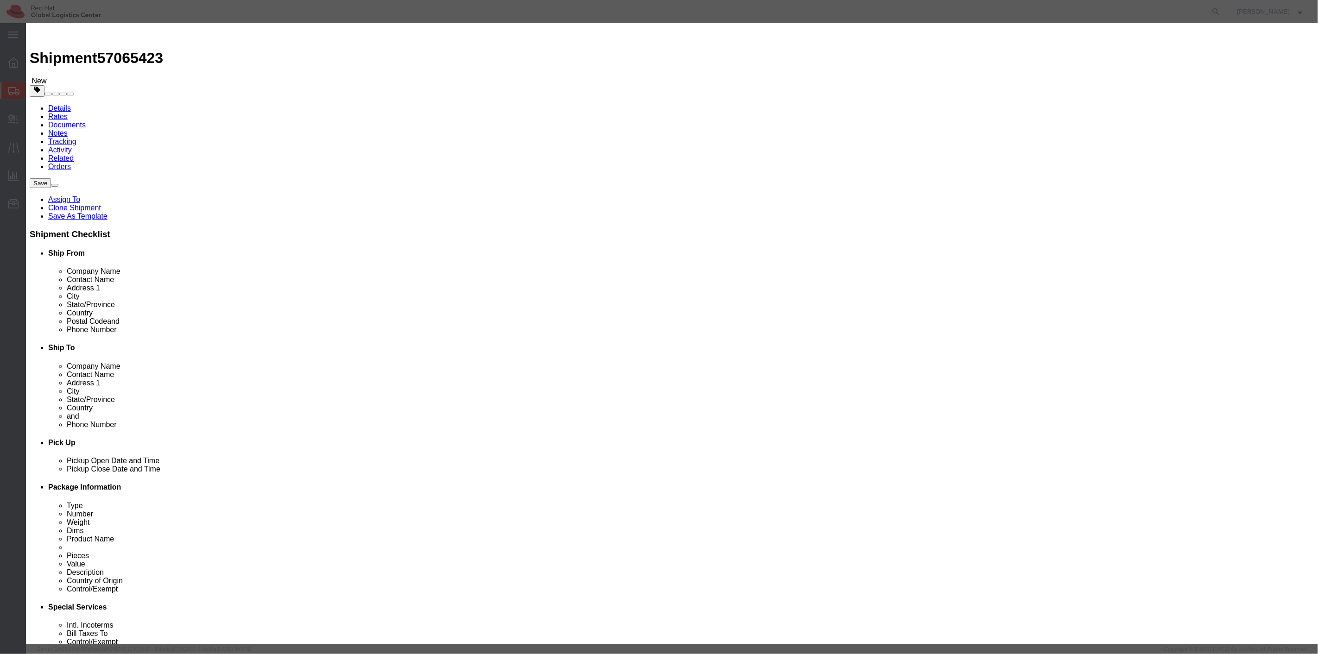
click input "83.00"
type input "55"
type input "588.5"
click button "Save & Close"
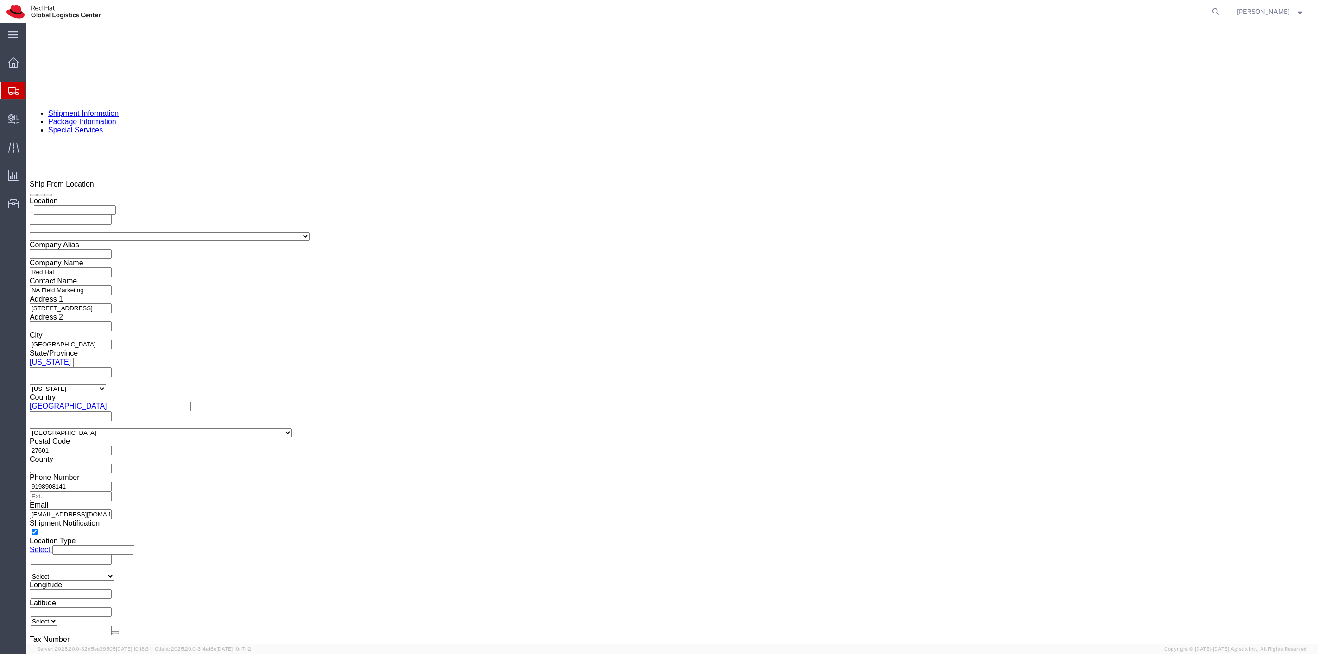
scroll to position [772, 0]
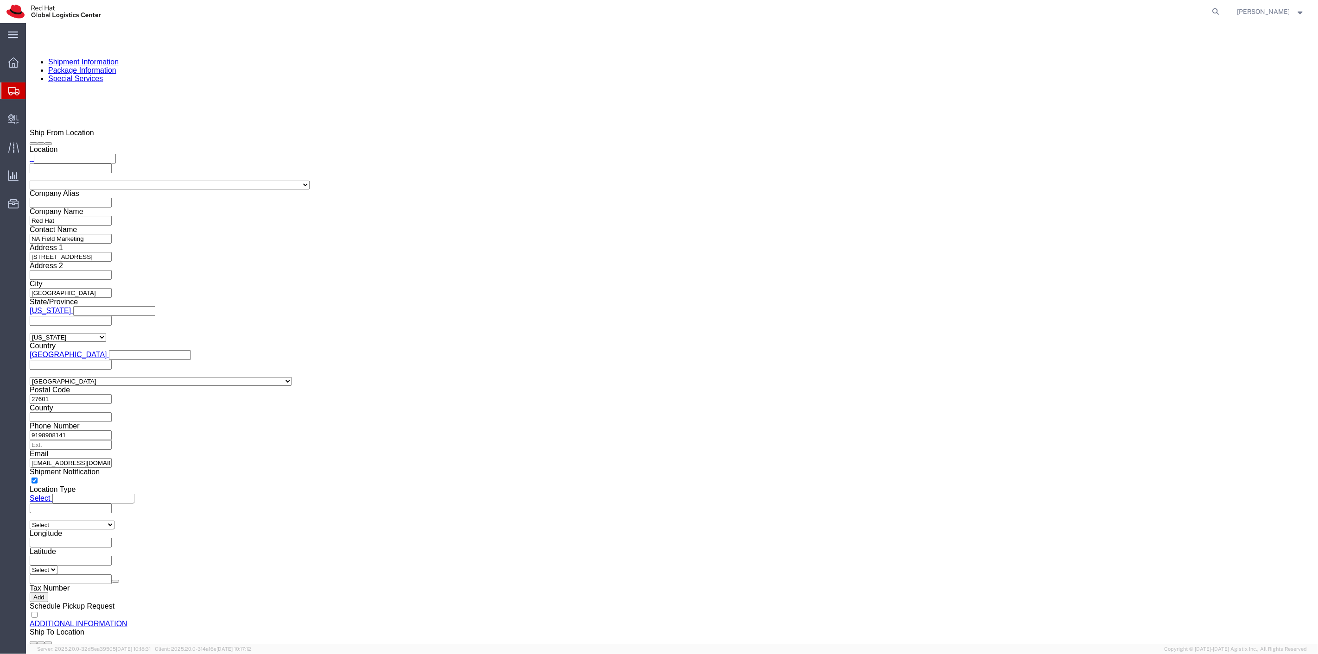
click dd "83.00 Each"
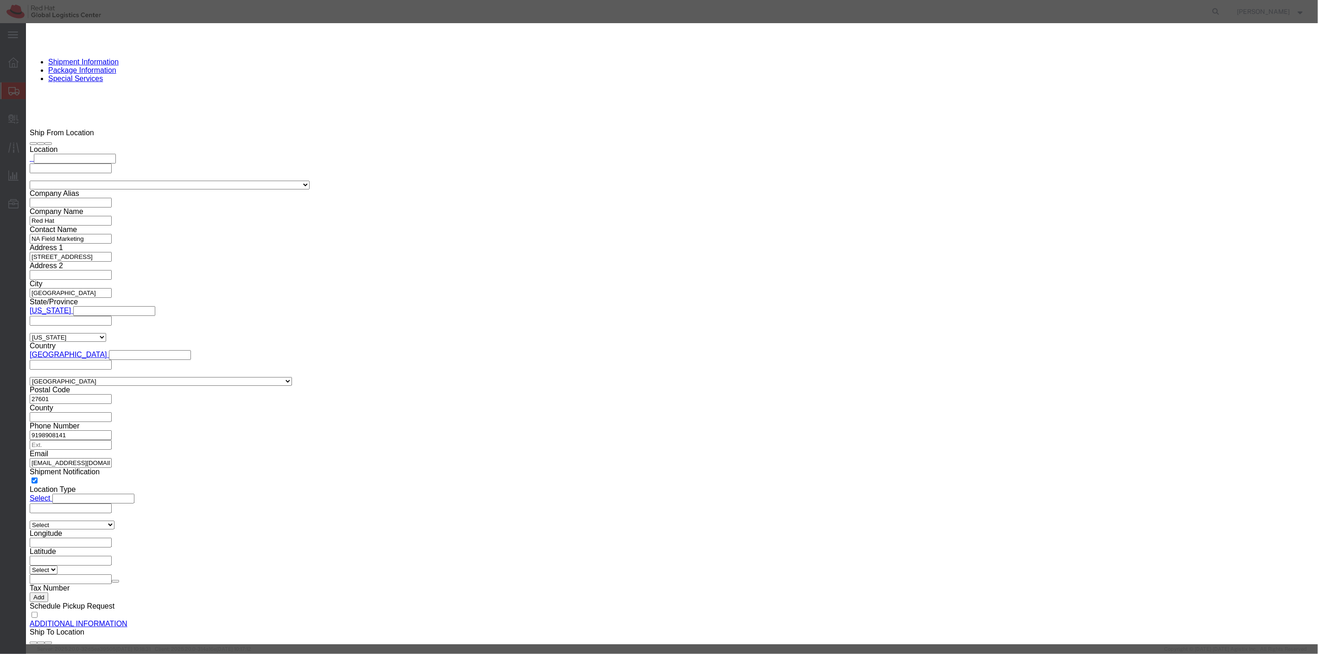
drag, startPoint x: 508, startPoint y: 86, endPoint x: 431, endPoint y: 81, distance: 77.1
click div "Product Name J.Lien - Red Hat Jersey Tee L Pieces 83.00 Select Bag Barrels 100B…"
type input "28"
type input "299.6"
click button "Save & Close"
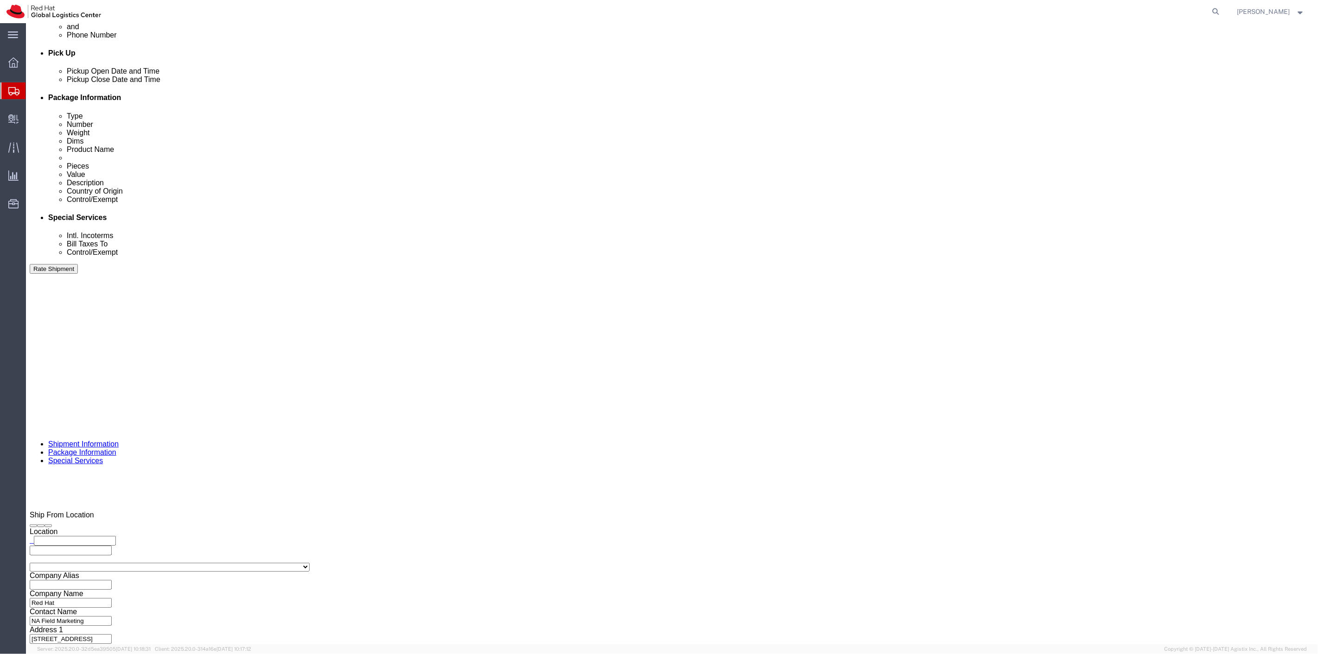
scroll to position [362, 0]
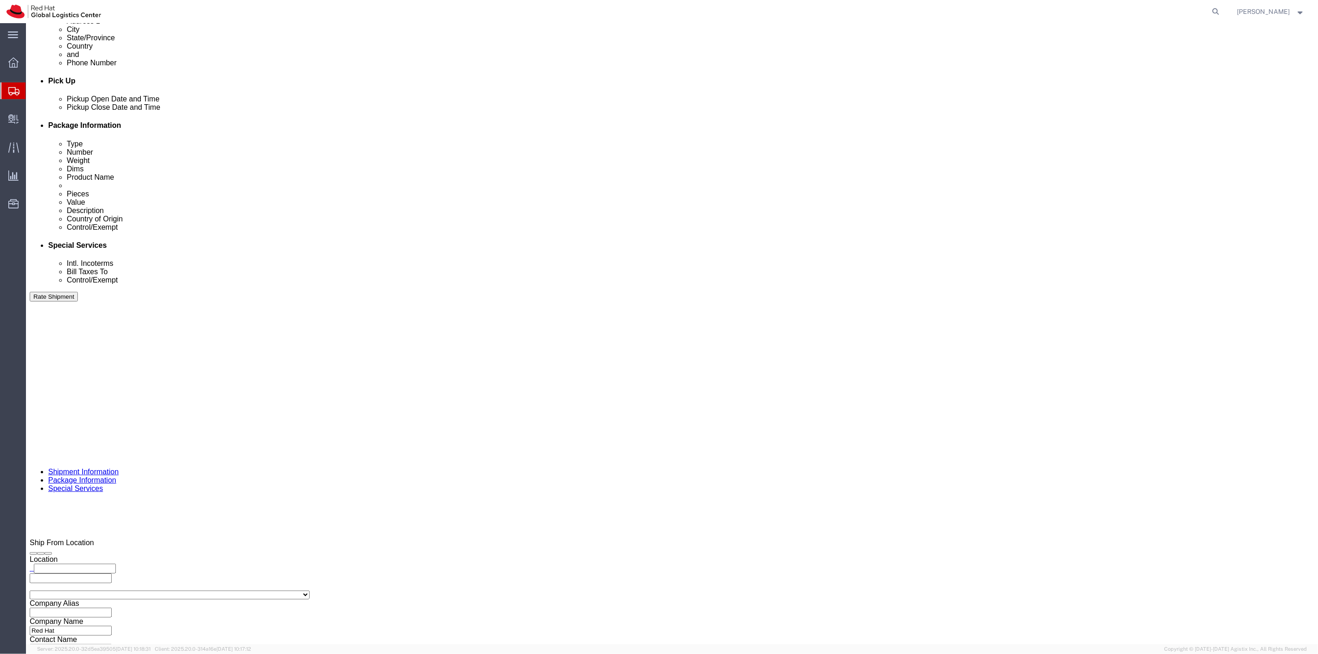
drag, startPoint x: 22, startPoint y: 480, endPoint x: 564, endPoint y: 439, distance: 543.6
click icon
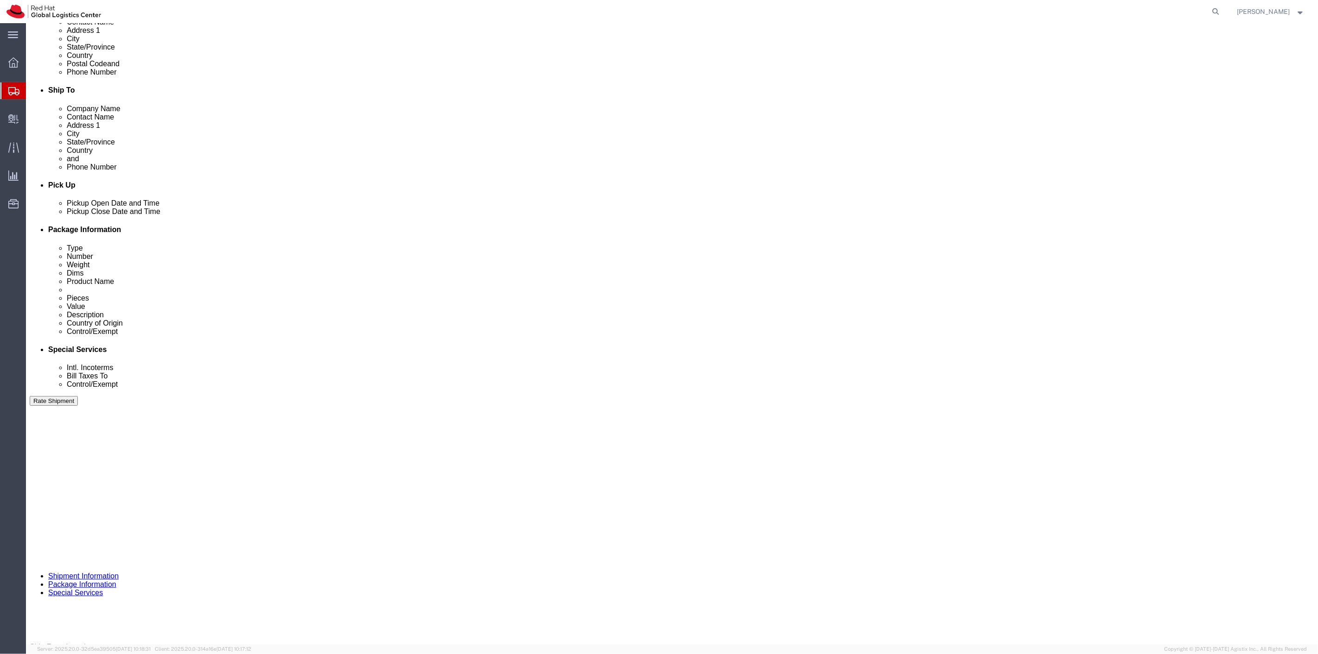
scroll to position [285, 0]
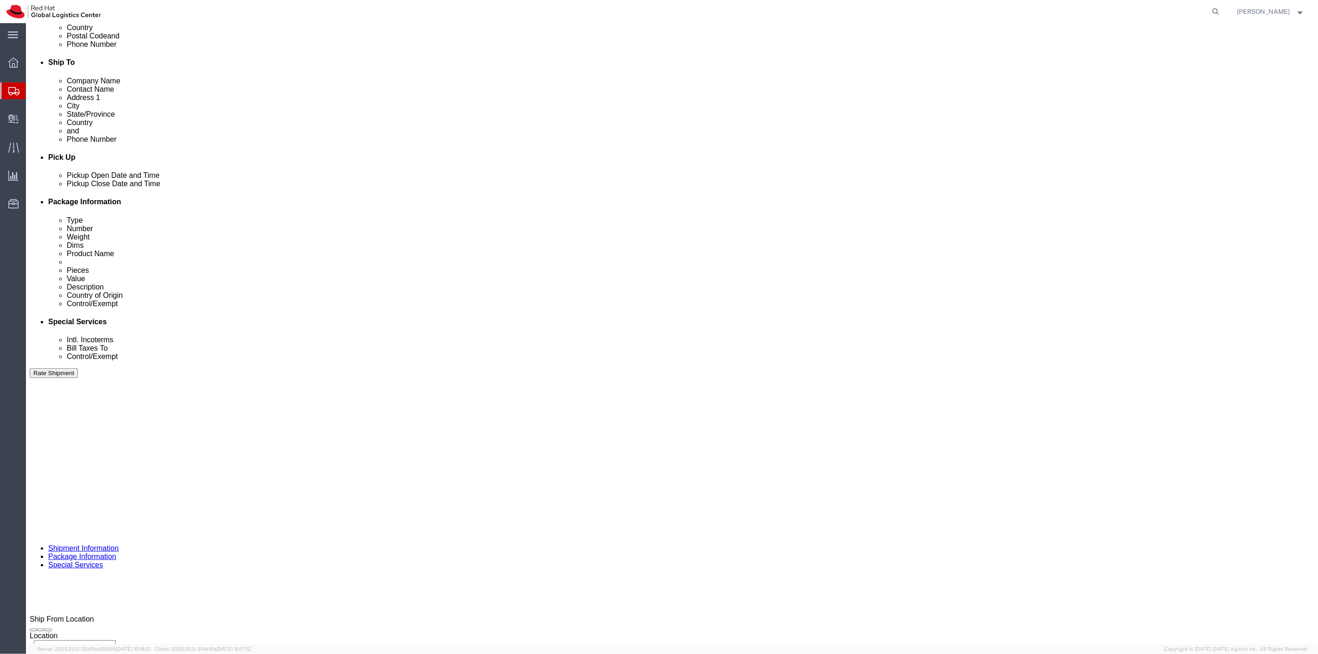
drag, startPoint x: 575, startPoint y: 220, endPoint x: 568, endPoint y: 460, distance: 239.6
click icon
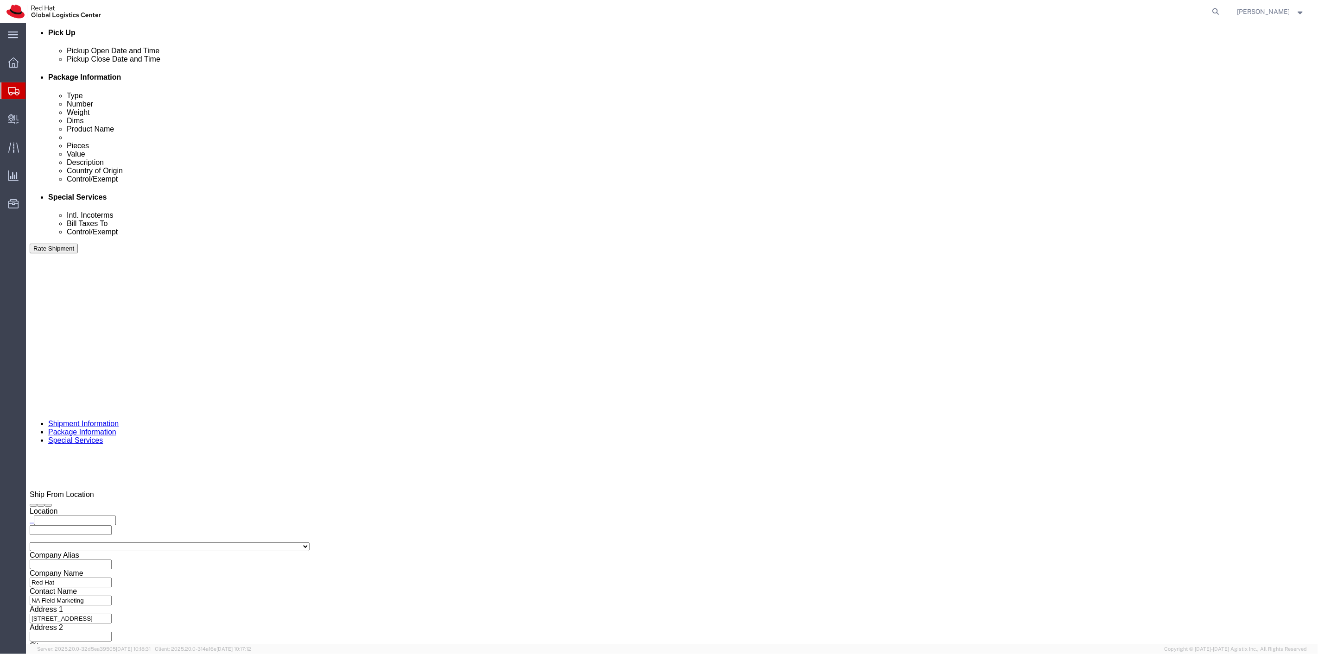
scroll to position [411, 0]
drag, startPoint x: 26, startPoint y: 304, endPoint x: 559, endPoint y: 384, distance: 538.7
click icon
drag, startPoint x: 27, startPoint y: 503, endPoint x: 586, endPoint y: 394, distance: 569.3
click icon
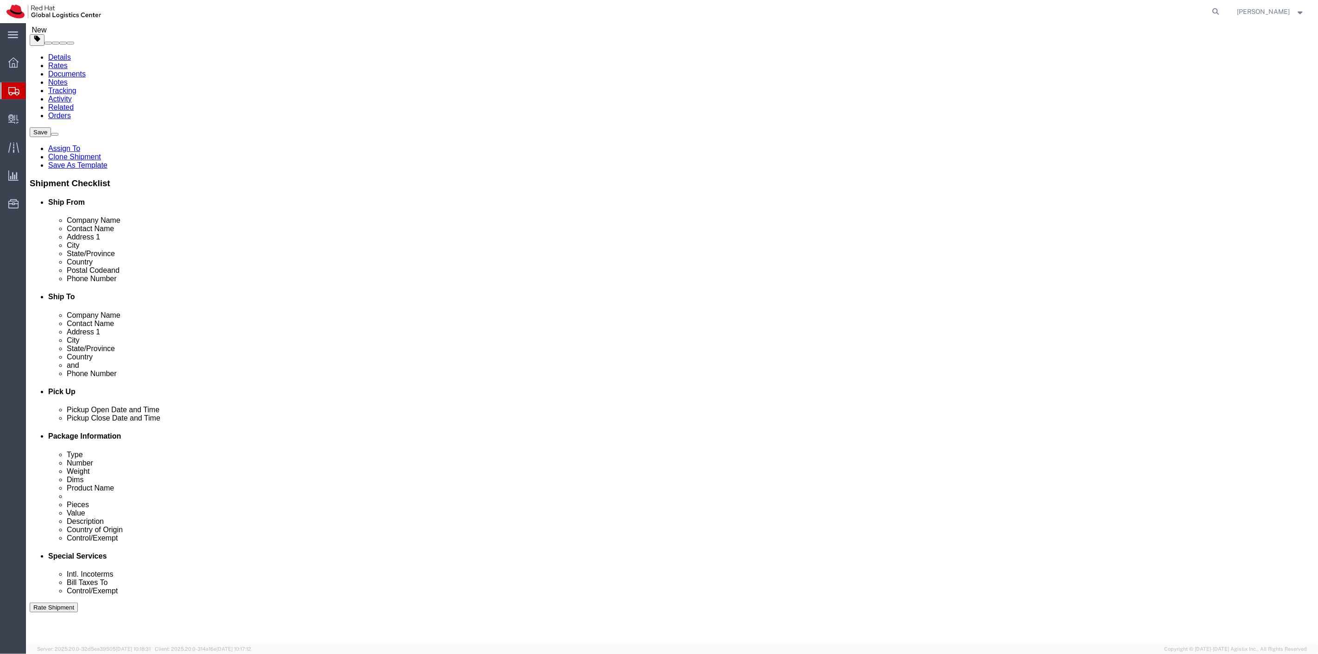
scroll to position [0, 0]
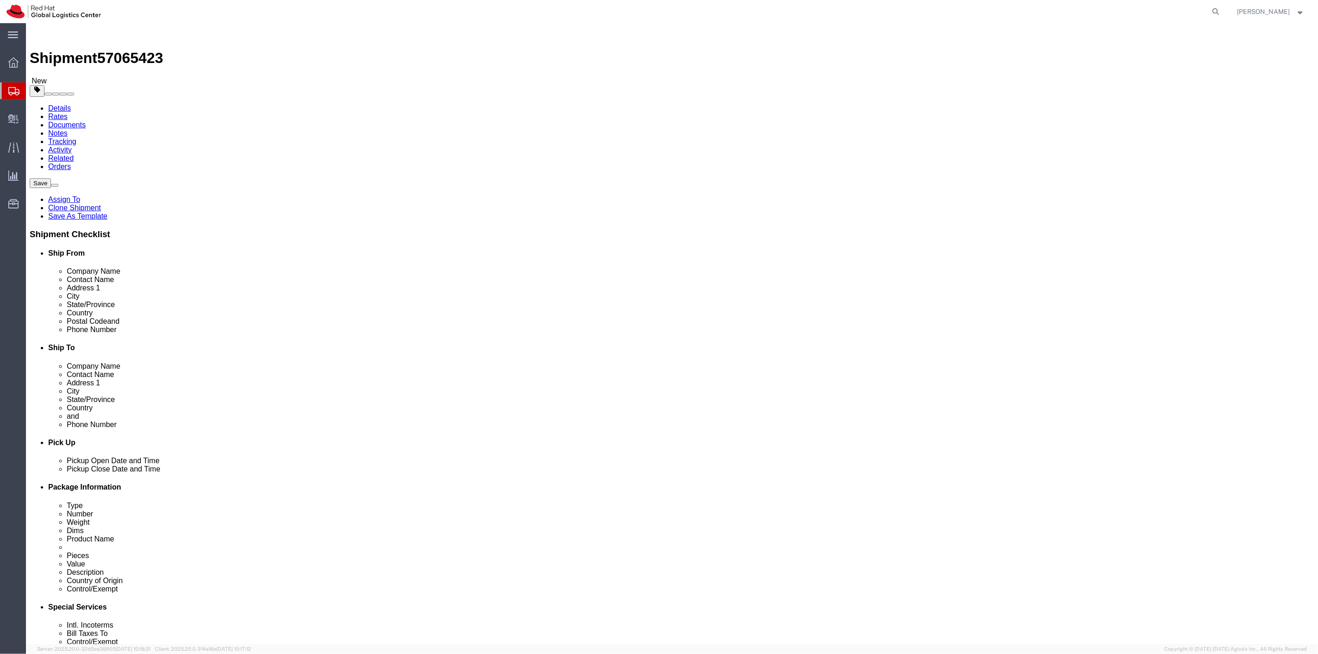
drag, startPoint x: 223, startPoint y: 198, endPoint x: 152, endPoint y: 199, distance: 70.9
click div "Dimensions Length 24.00 x Width 16.00 x Height 14.00 Select cm ft in"
type input "2"
type input "15"
type input "12"
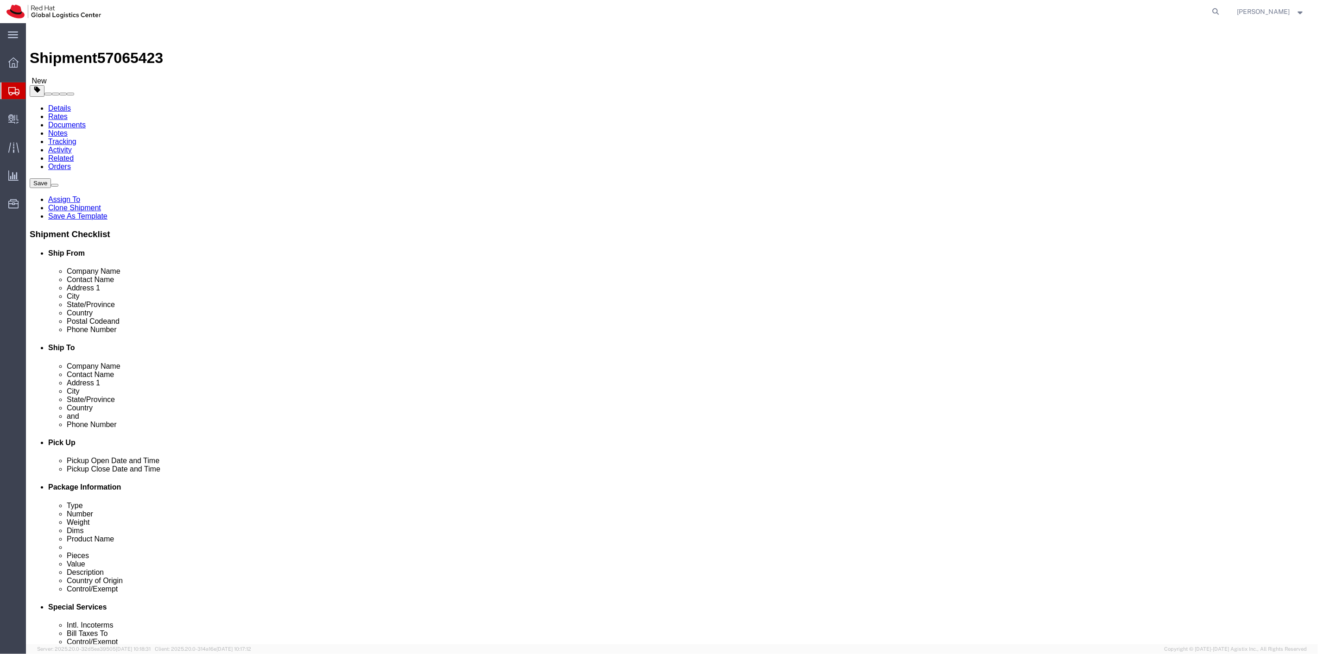
type input "27"
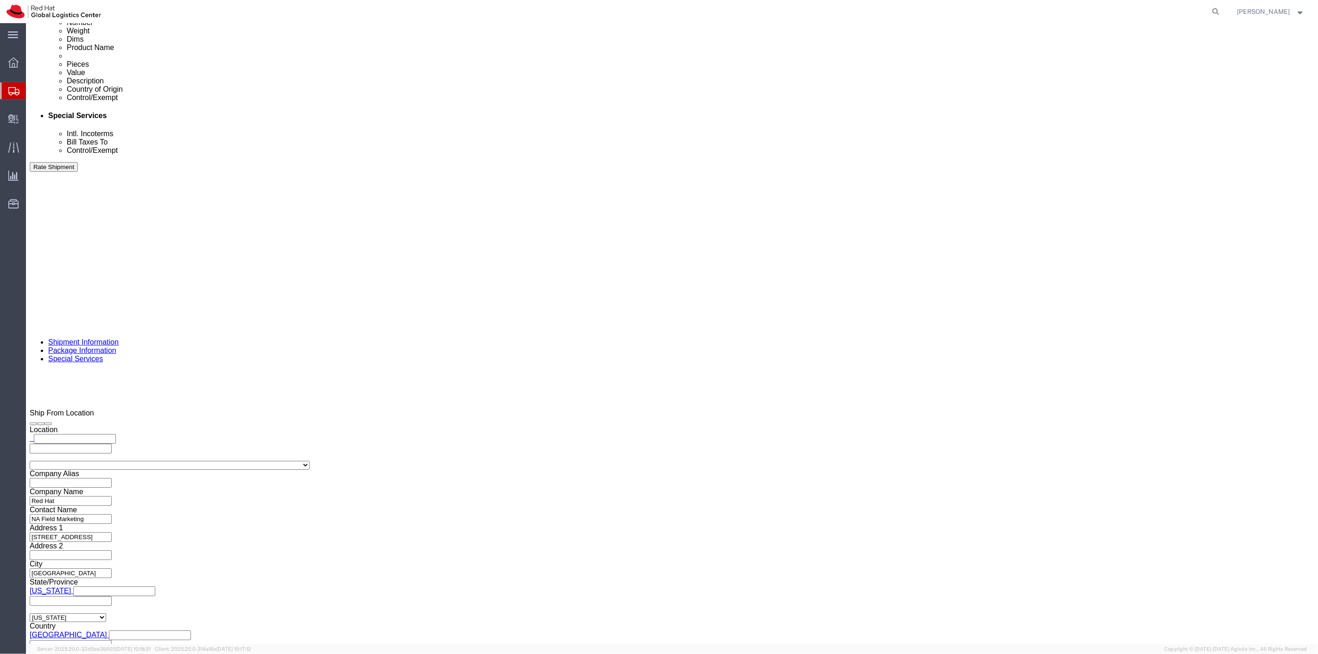
scroll to position [566, 0]
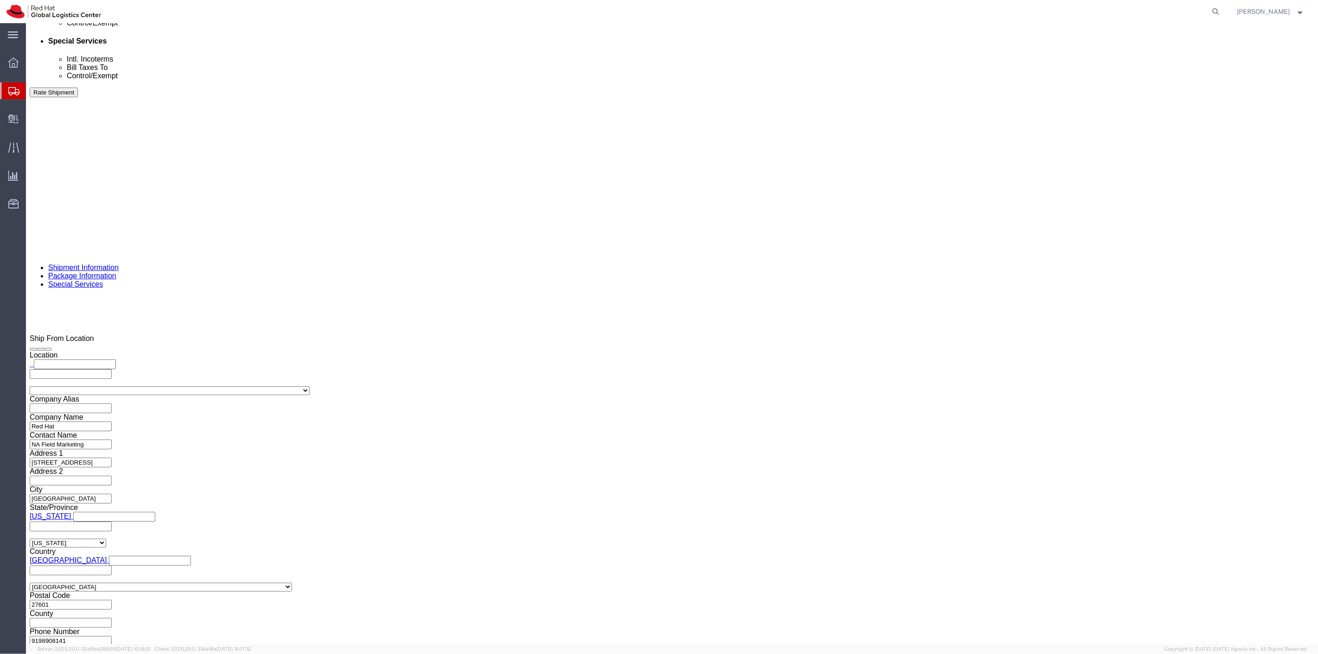
click link "Add Package"
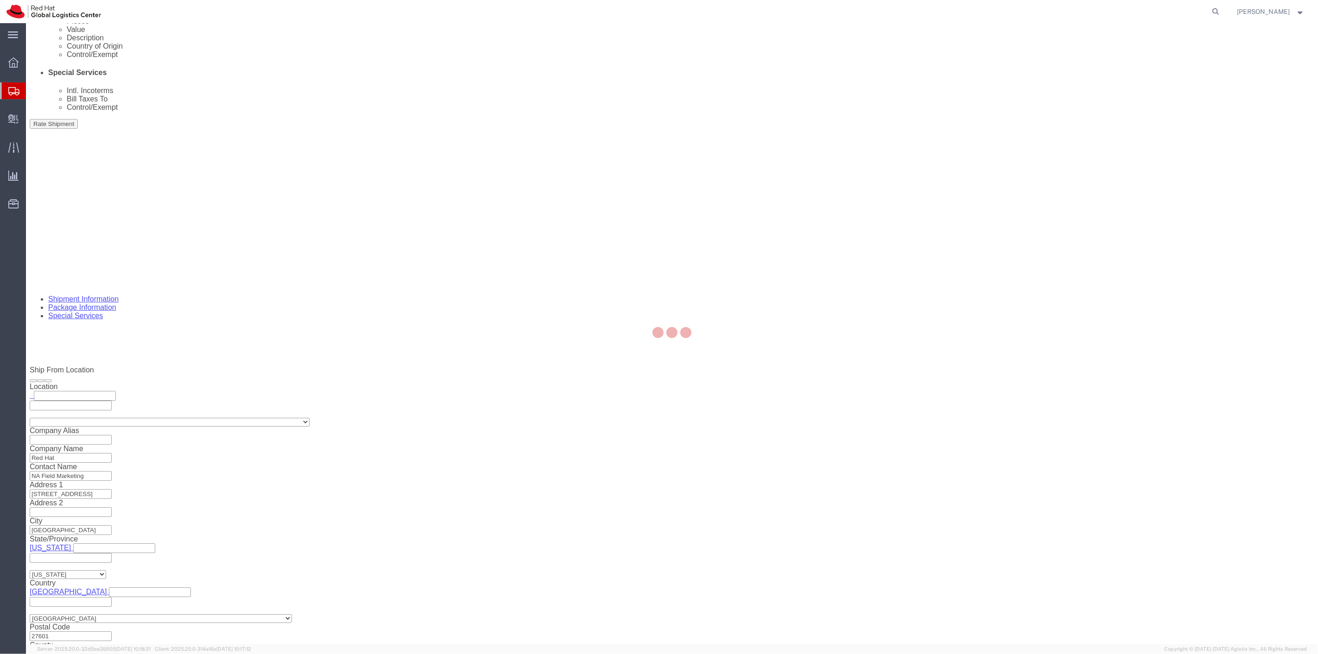
select select
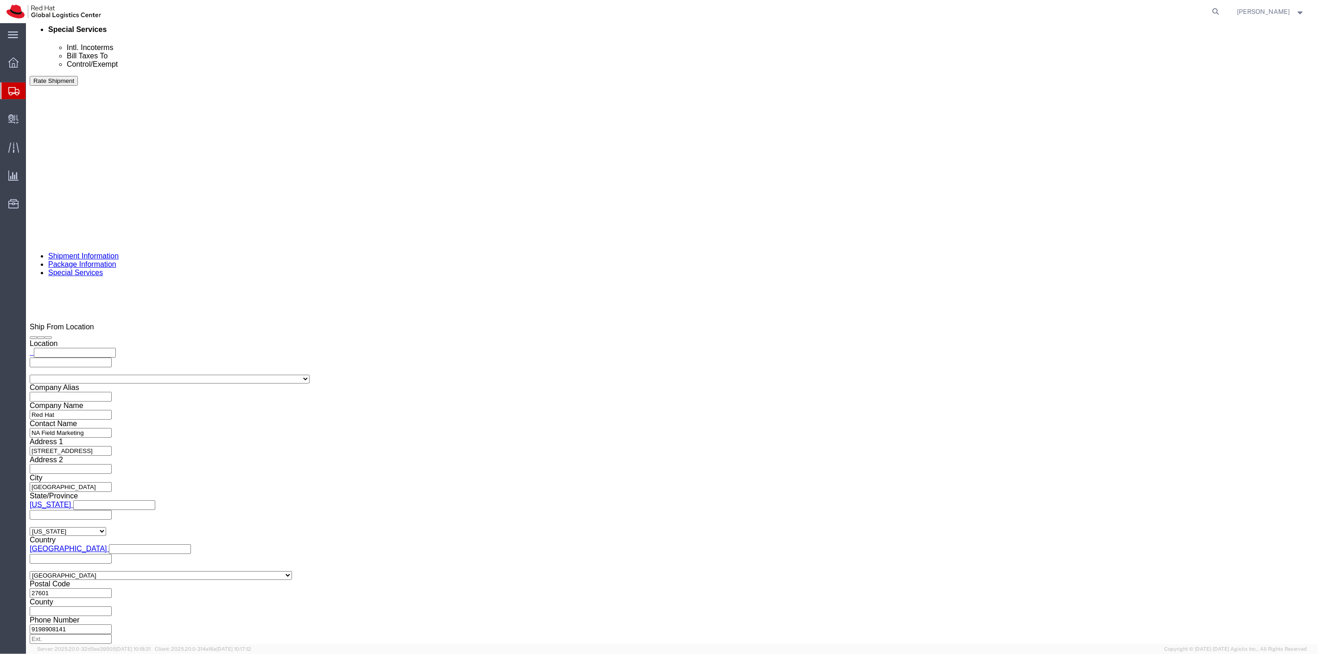
scroll to position [586, 0]
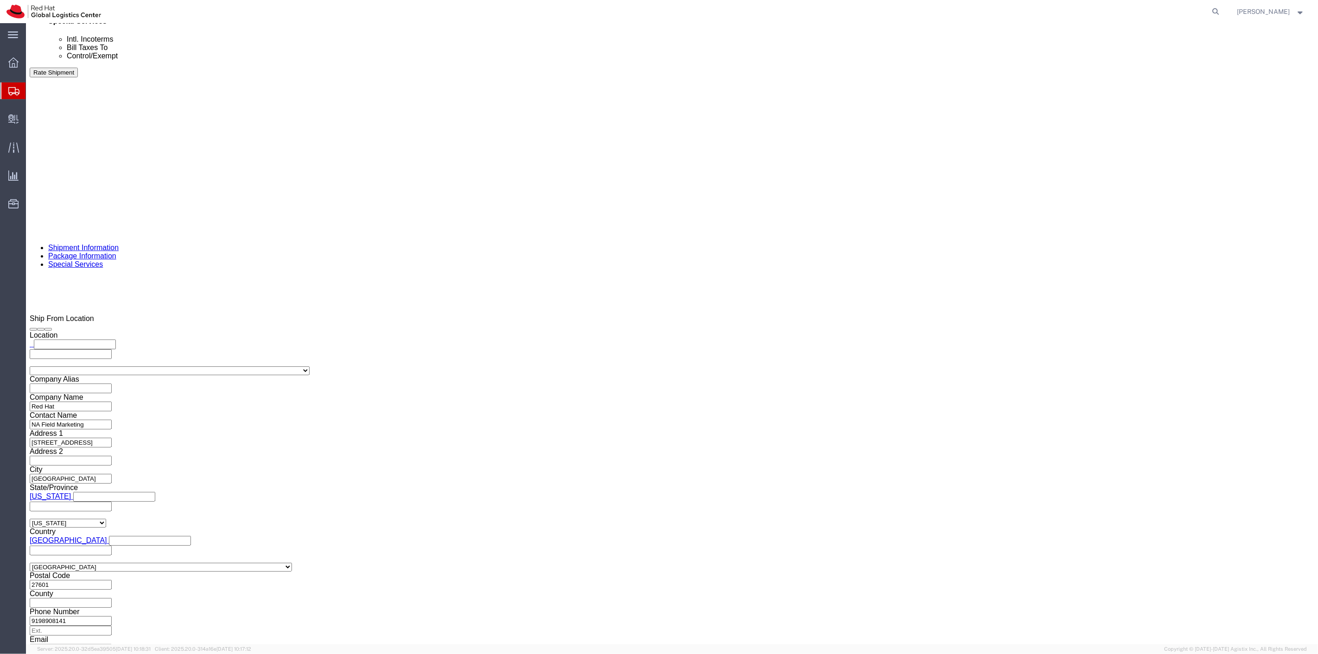
click input "text"
type input "24"
type input "16"
type input "14"
click select "Select Case(s) Crate(s) Envelope Large Box Medium Box PAK Skid(s) Small Box Sma…"
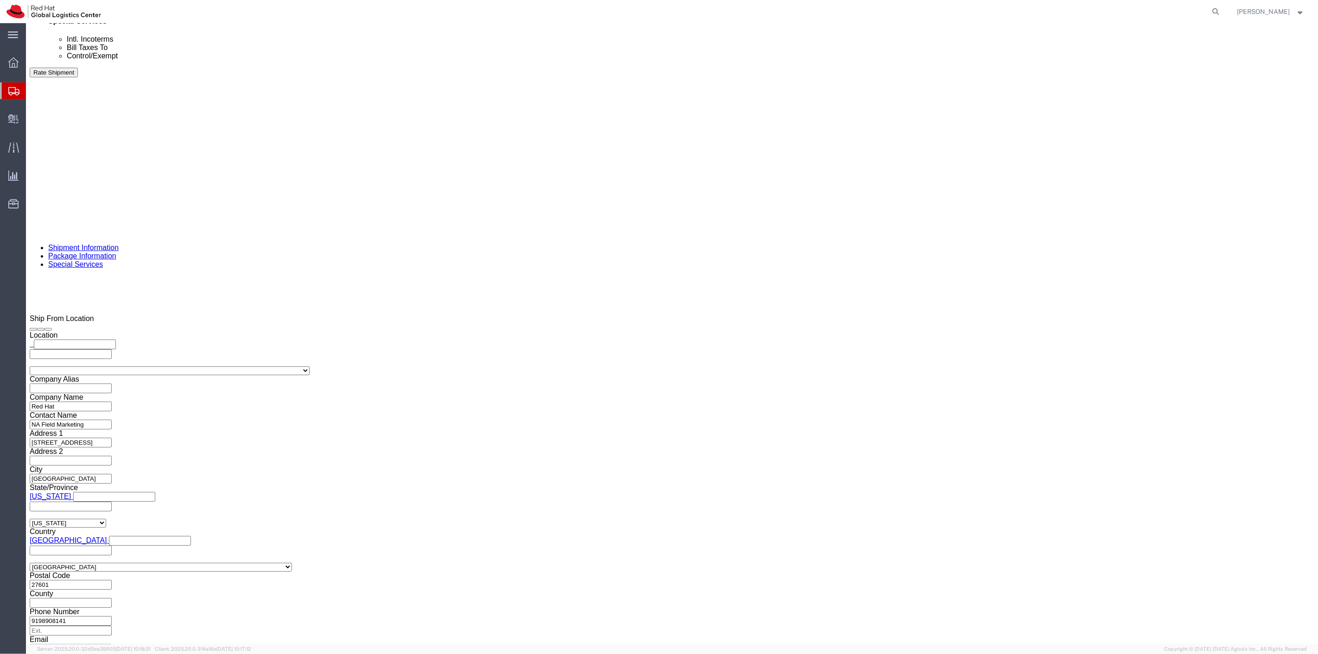
select select "YRPK"
click select "Select Case(s) Crate(s) Envelope Large Box Medium Box PAK Skid(s) Small Box Sma…"
drag, startPoint x: 771, startPoint y: 485, endPoint x: 745, endPoint y: 486, distance: 26.0
click div "0.00 Select kgs lbs"
type input "25"
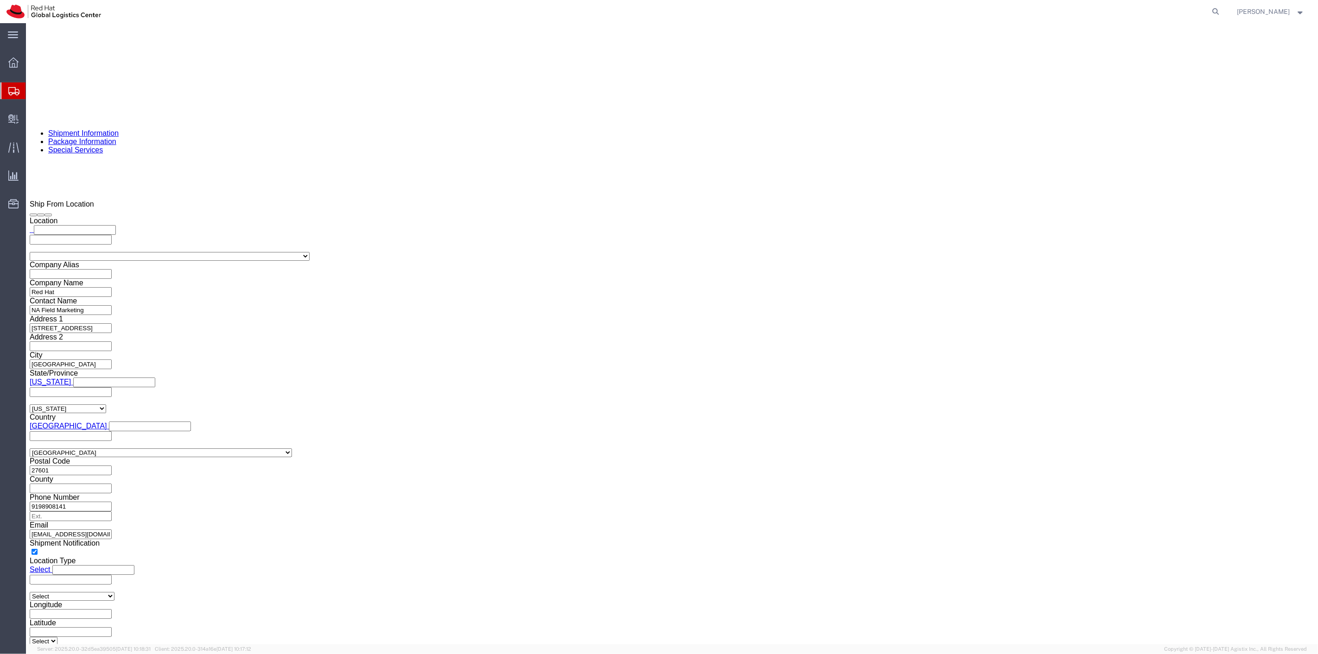
scroll to position [658, 0]
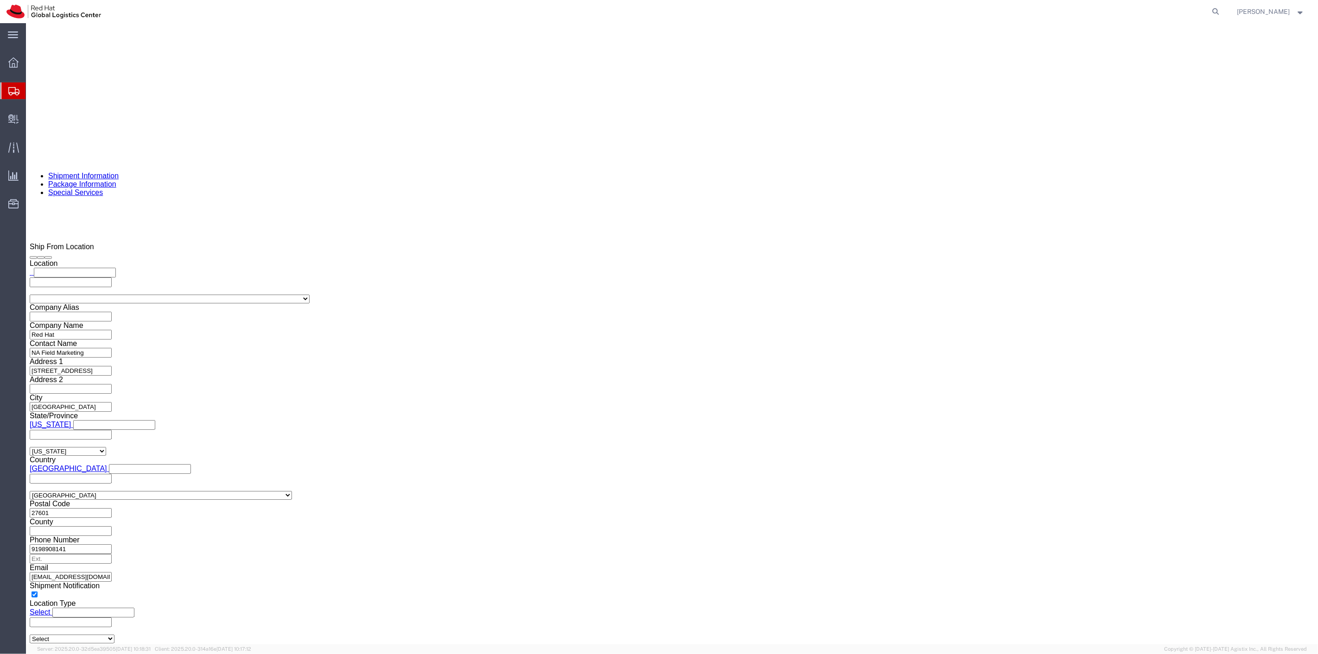
drag, startPoint x: 26, startPoint y: 282, endPoint x: 572, endPoint y: 501, distance: 588.6
click icon
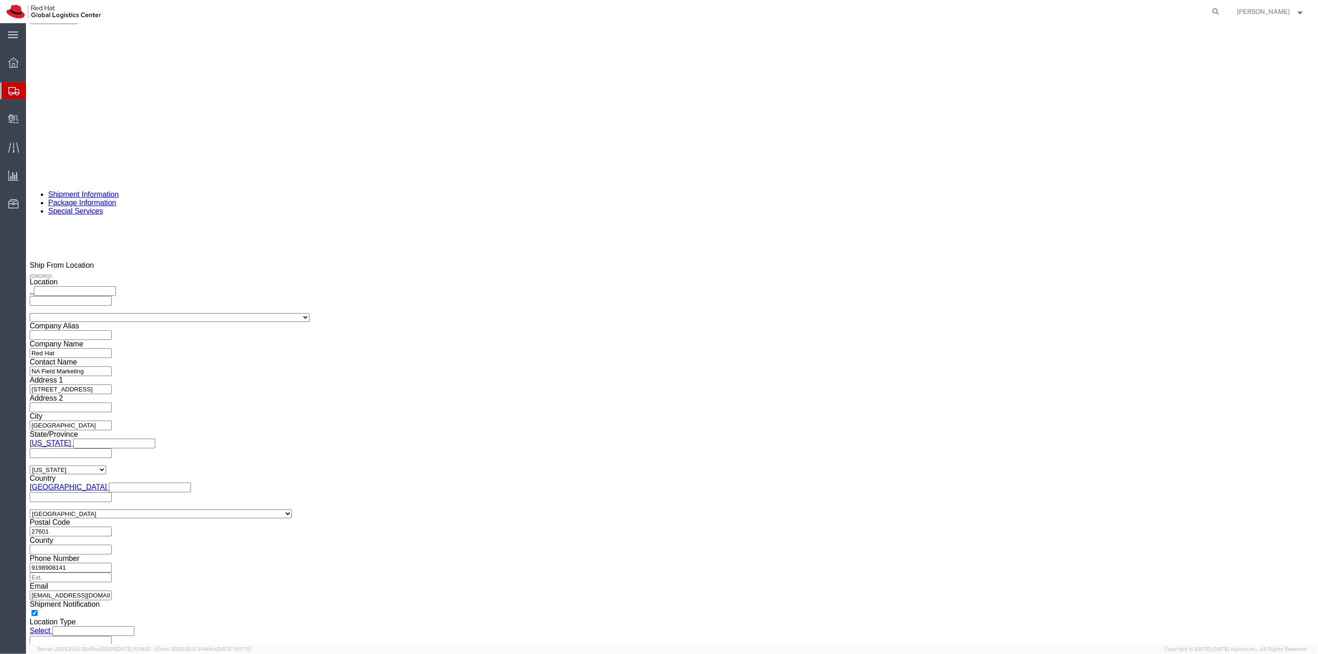
drag, startPoint x: 577, startPoint y: 285, endPoint x: 587, endPoint y: 456, distance: 170.8
click icon
click link "Add Package"
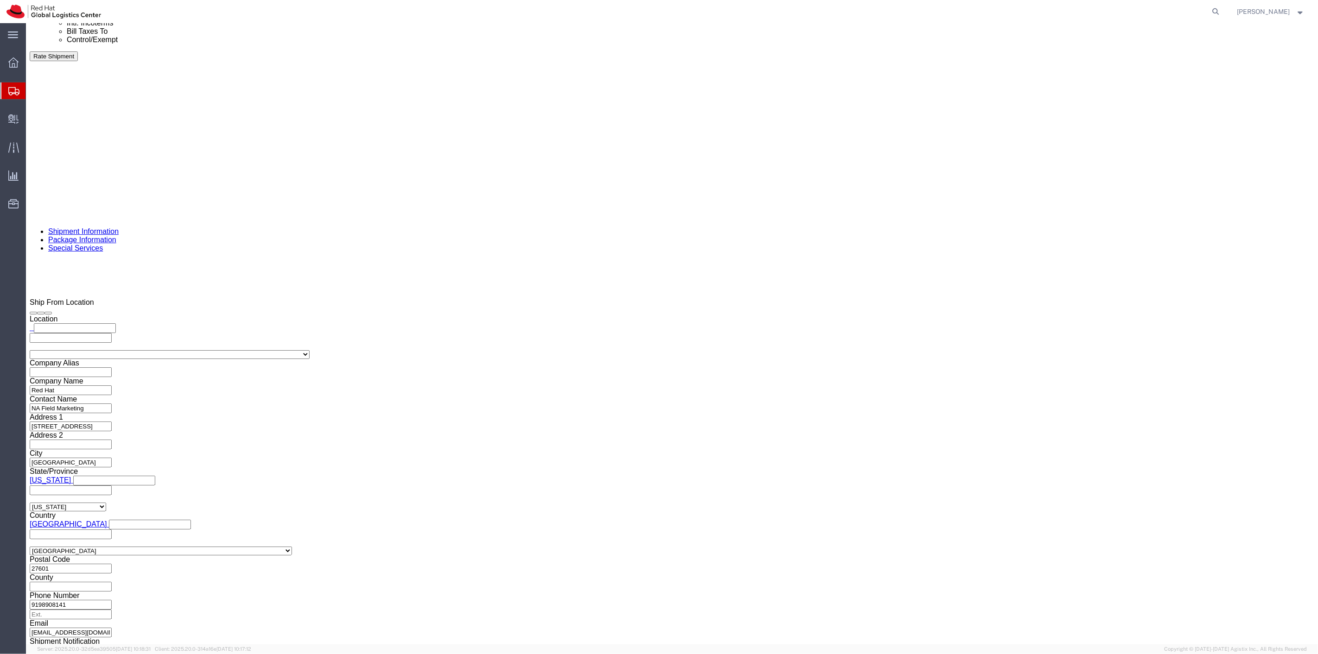
scroll to position [712, 0]
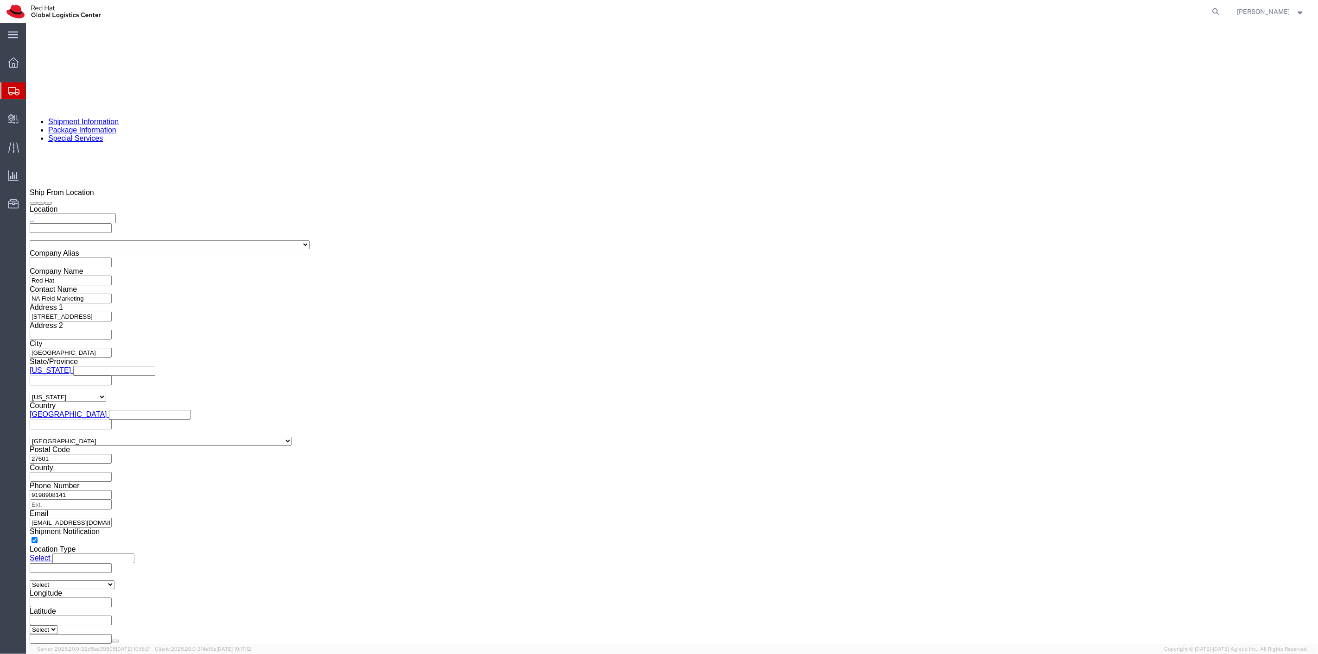
click select "Select Case(s) Crate(s) Envelope Large Box Medium Box PAK Skid(s) Small Box Sma…"
select select "YRPK"
click select "Select Case(s) Crate(s) Envelope Large Box Medium Box PAK Skid(s) Small Box Sma…"
click input "text"
type input "18"
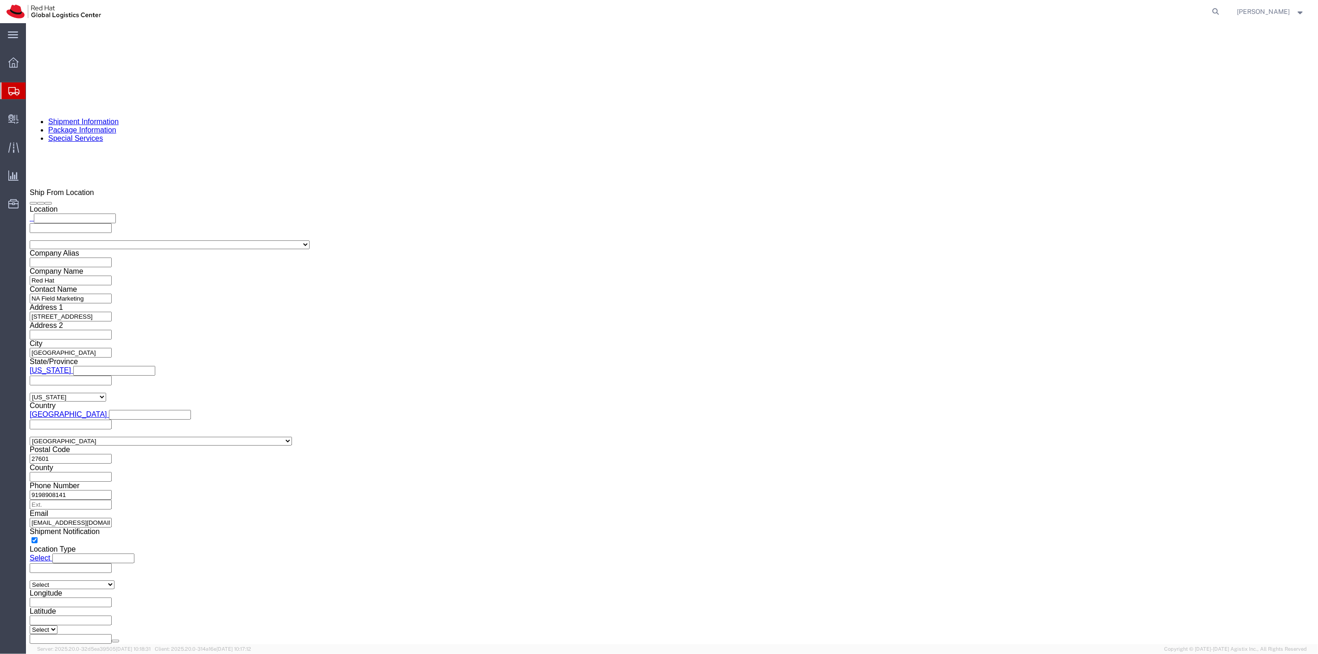
type input "16"
type input "12"
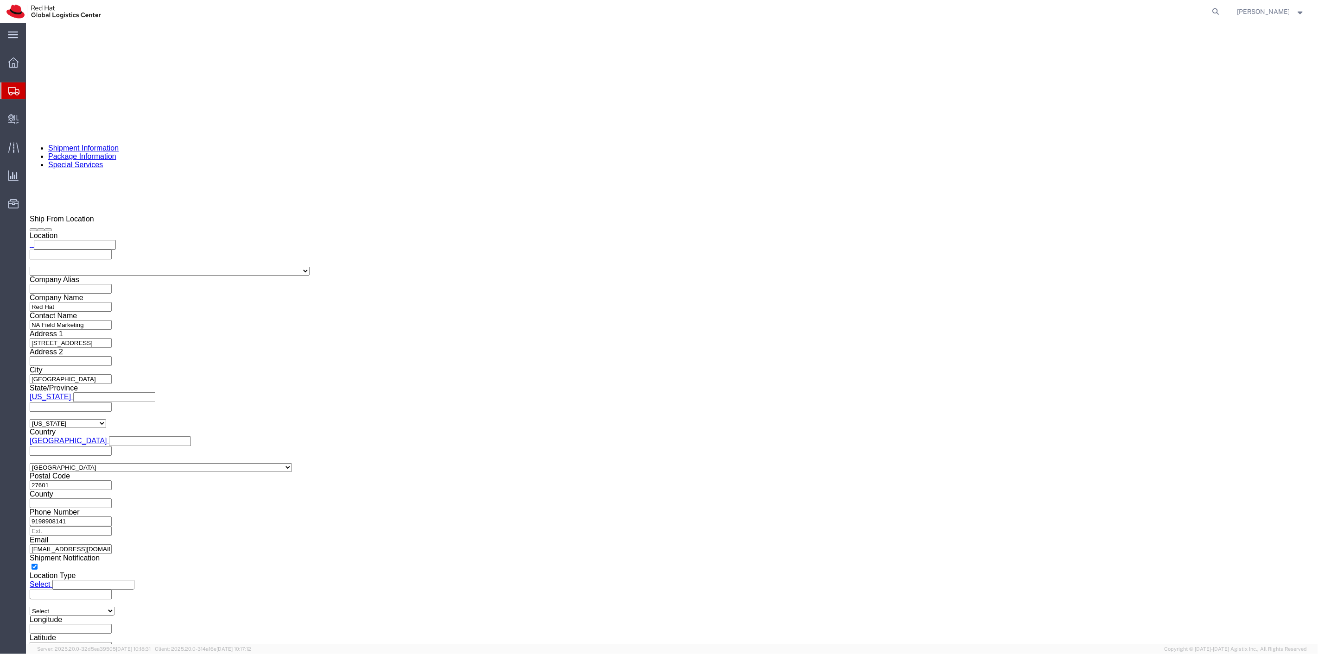
scroll to position [695, 0]
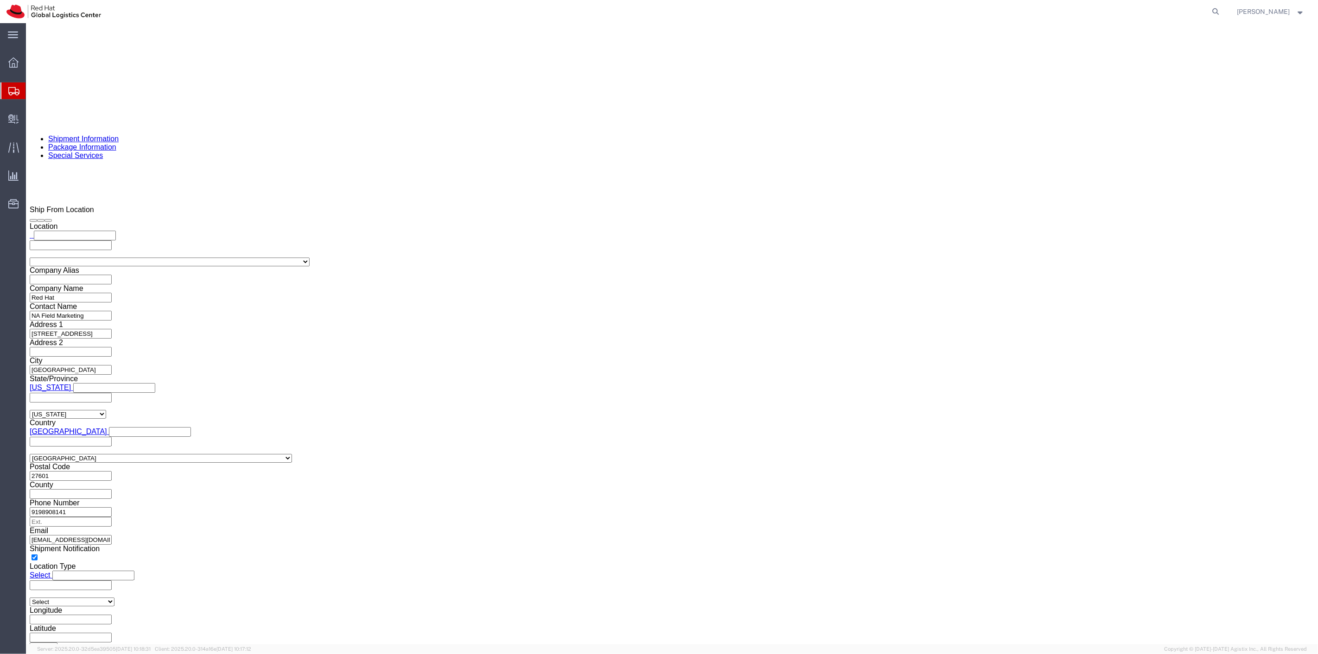
drag, startPoint x: 25, startPoint y: 244, endPoint x: 47, endPoint y: 448, distance: 206.0
click icon
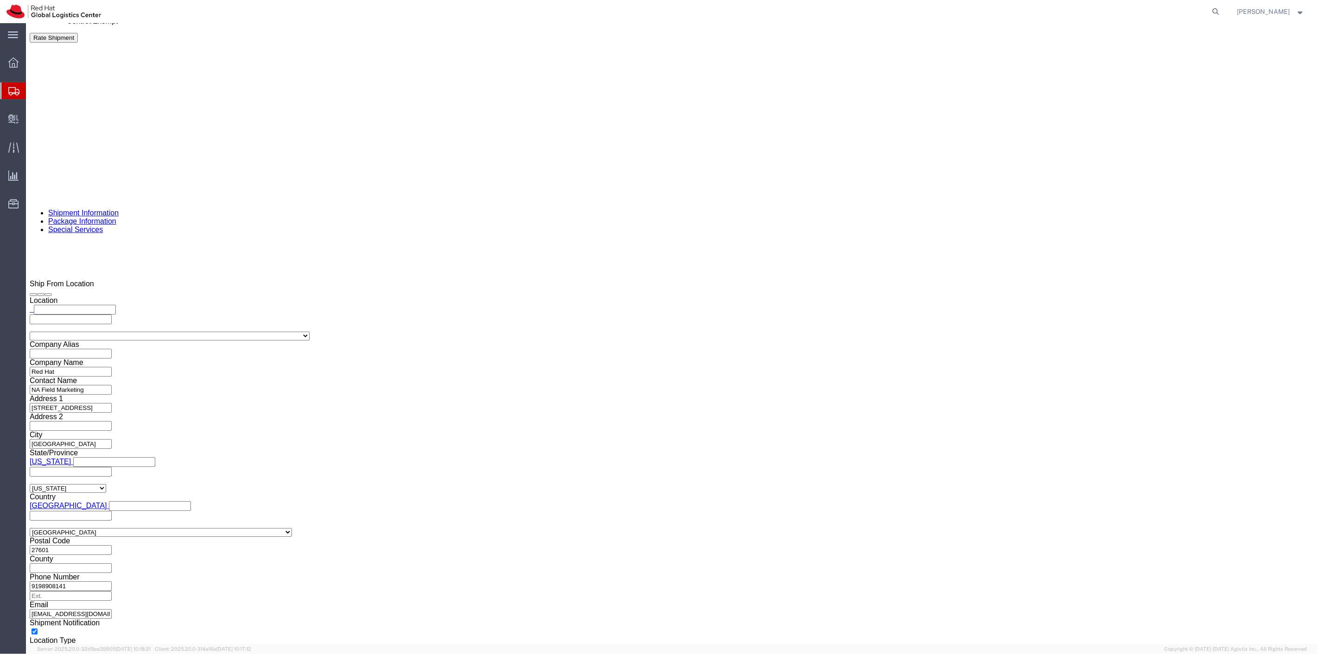
scroll to position [667, 0]
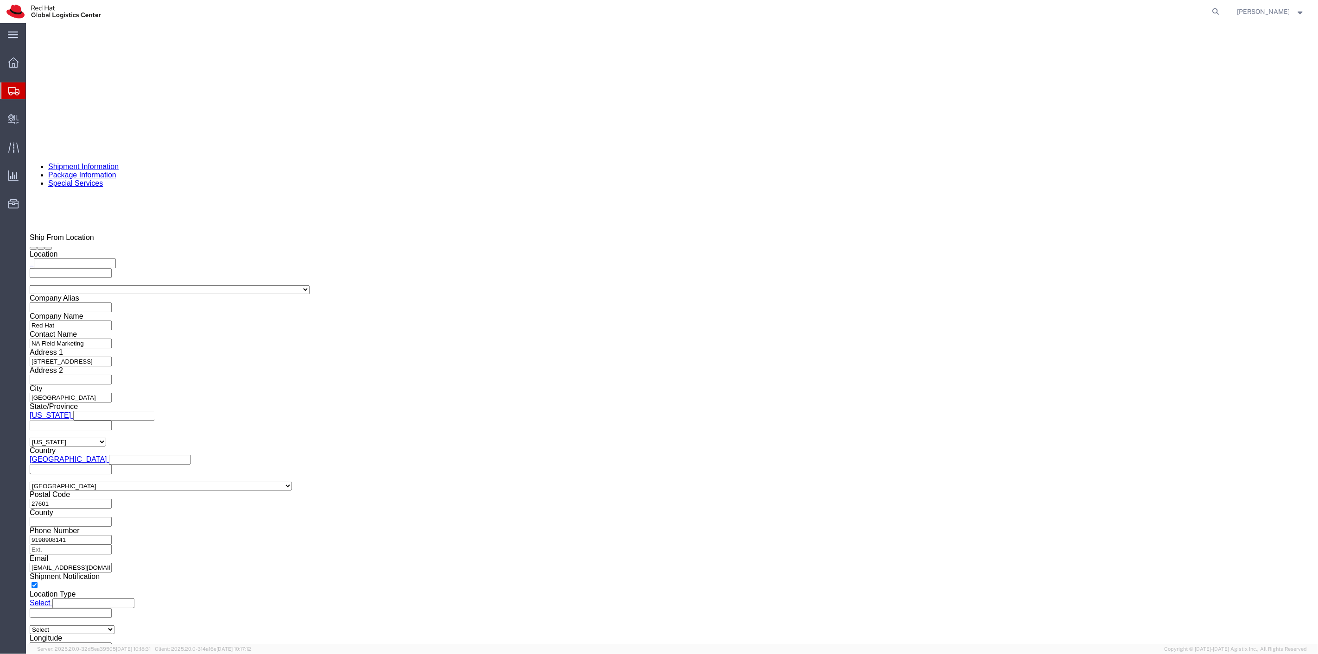
drag, startPoint x: 24, startPoint y: 246, endPoint x: 562, endPoint y: 501, distance: 595.6
click icon
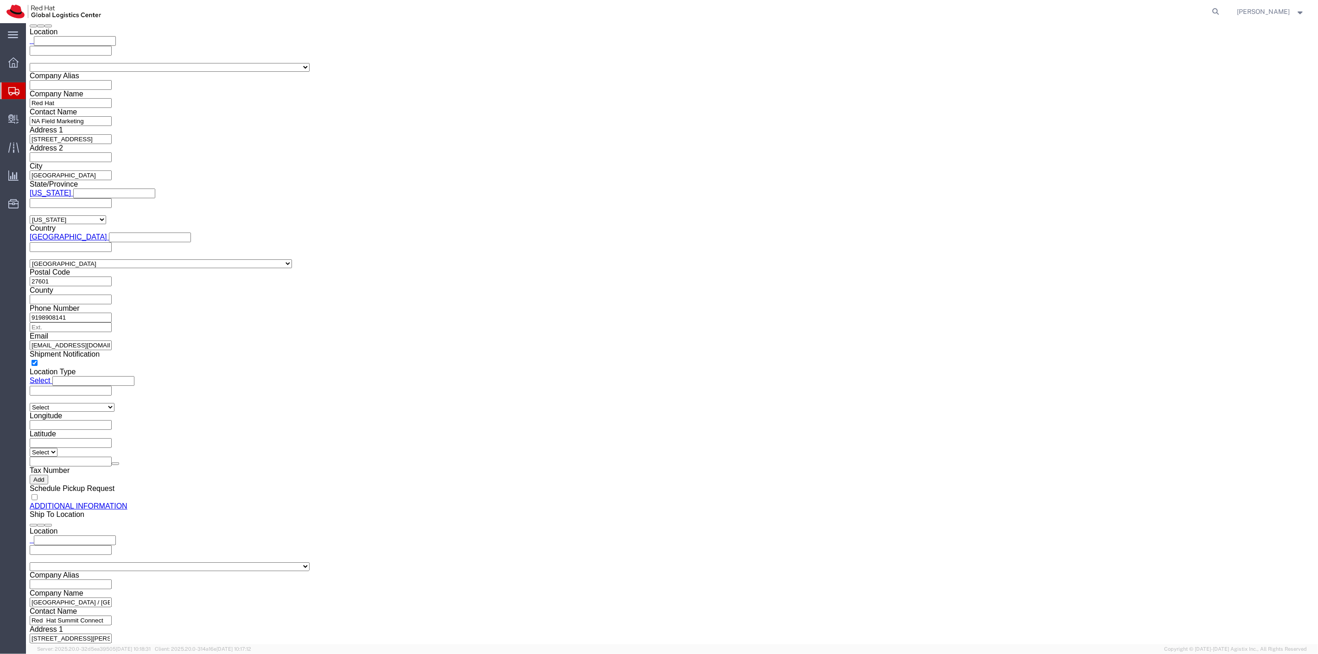
scroll to position [770, 0]
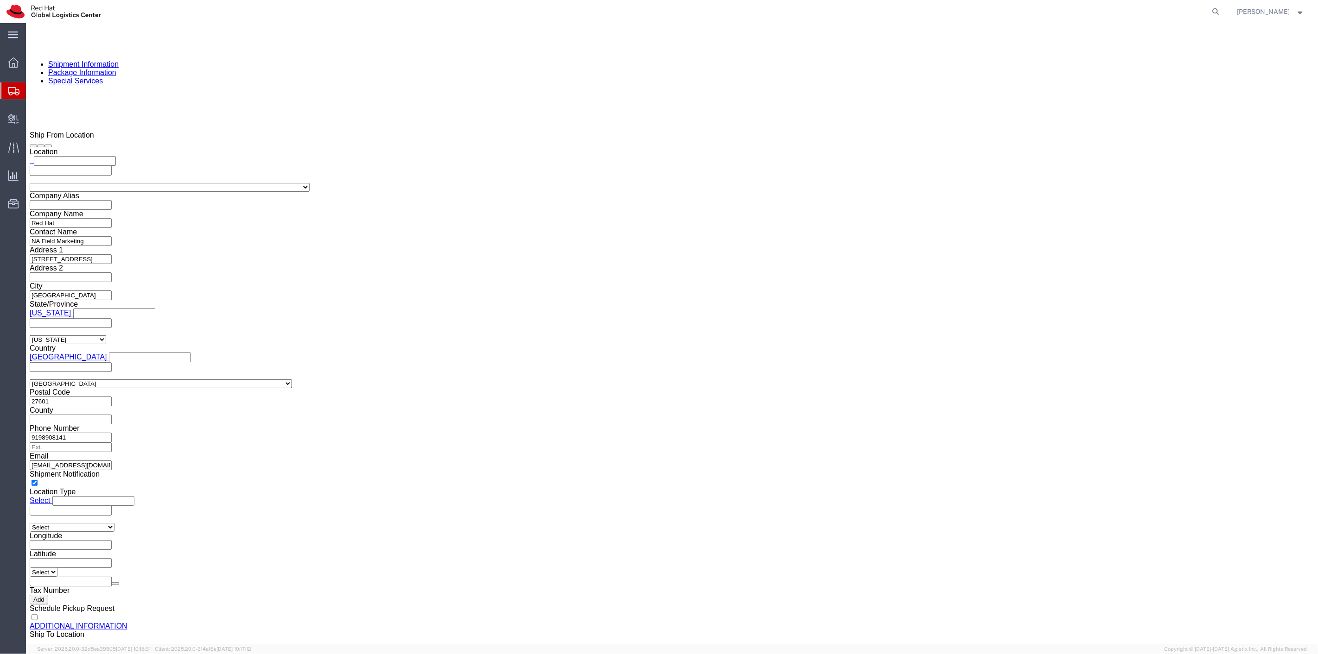
drag, startPoint x: 26, startPoint y: 240, endPoint x: 584, endPoint y: 390, distance: 577.8
click icon
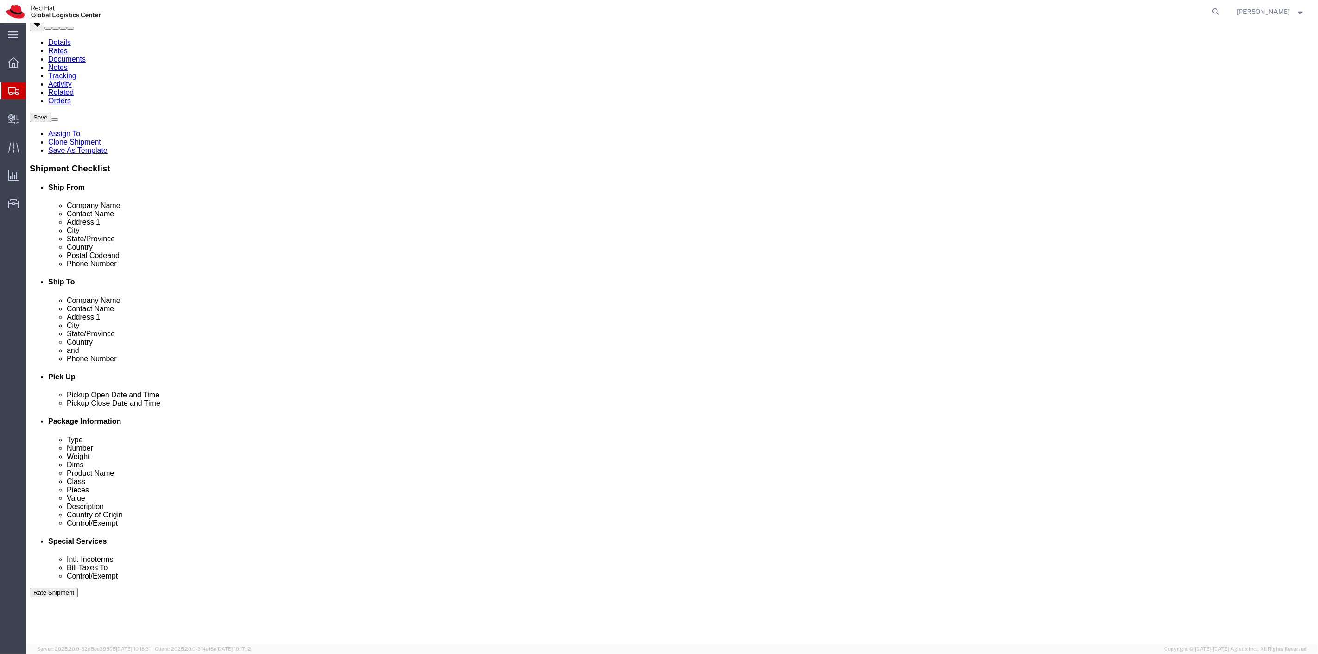
scroll to position [0, 0]
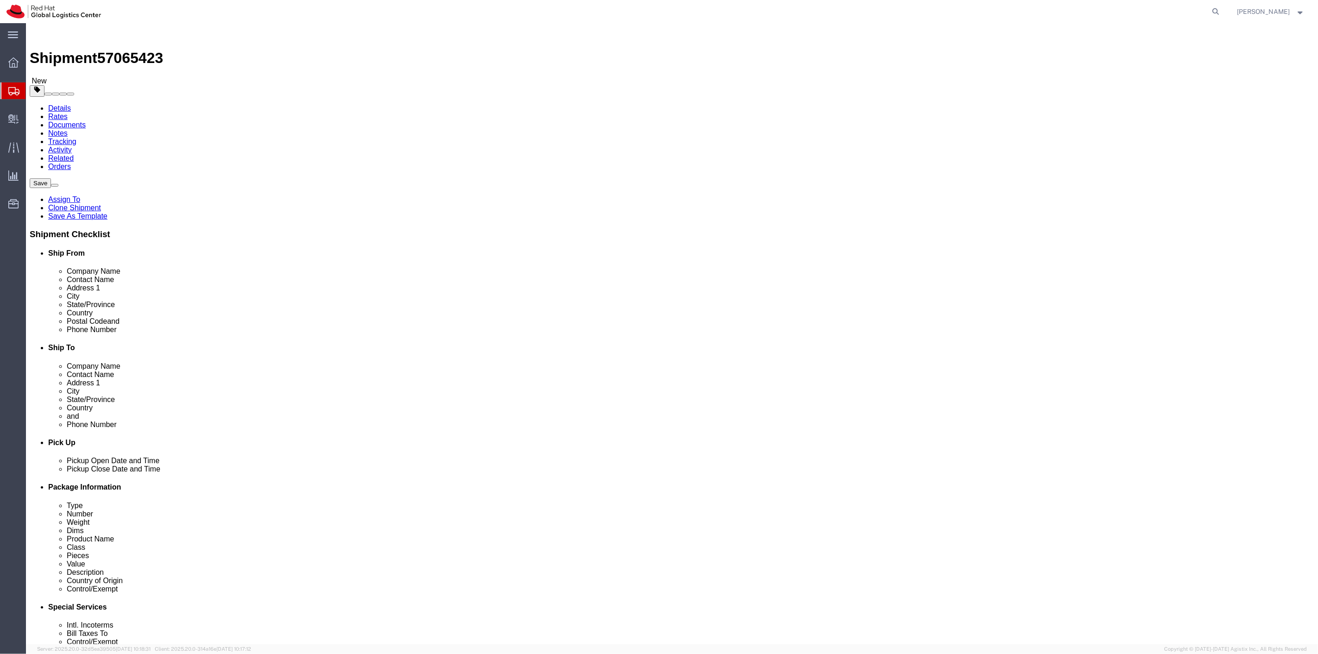
type input "43"
click input "2.00"
type input "20"
click div "Length 20 x Width 15.00 x Height 12.00 Select cm ft in"
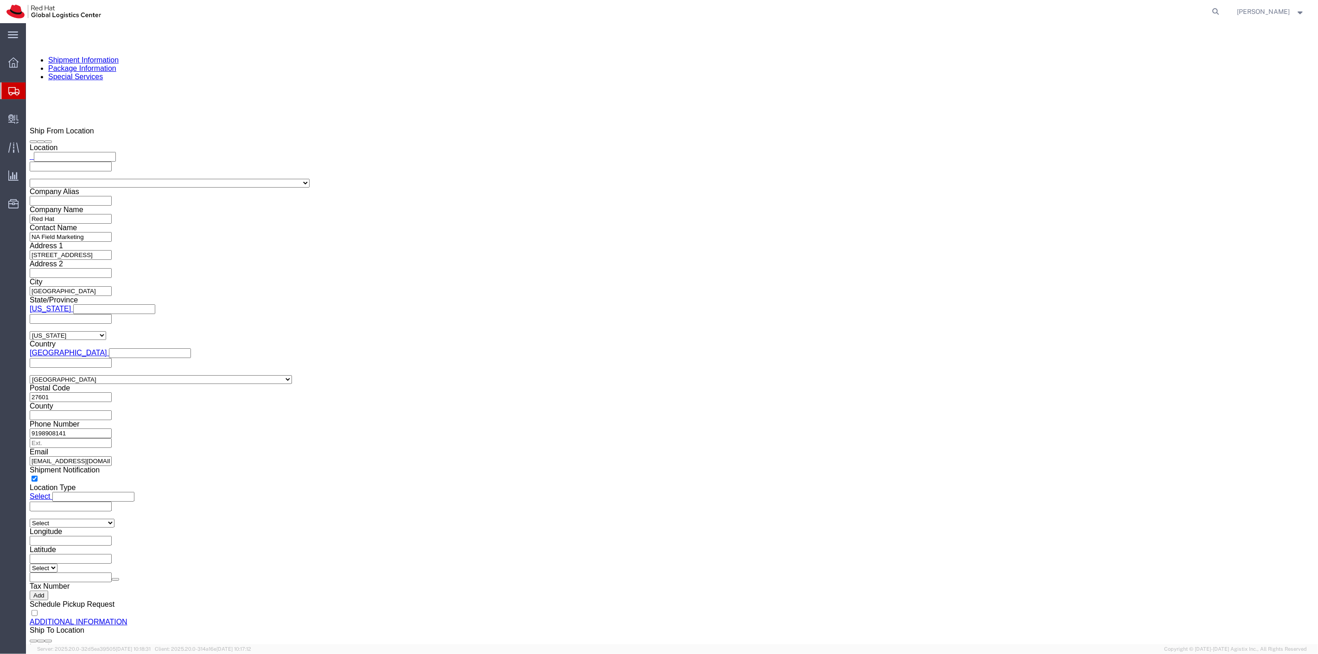
scroll to position [774, 0]
click button "Continue"
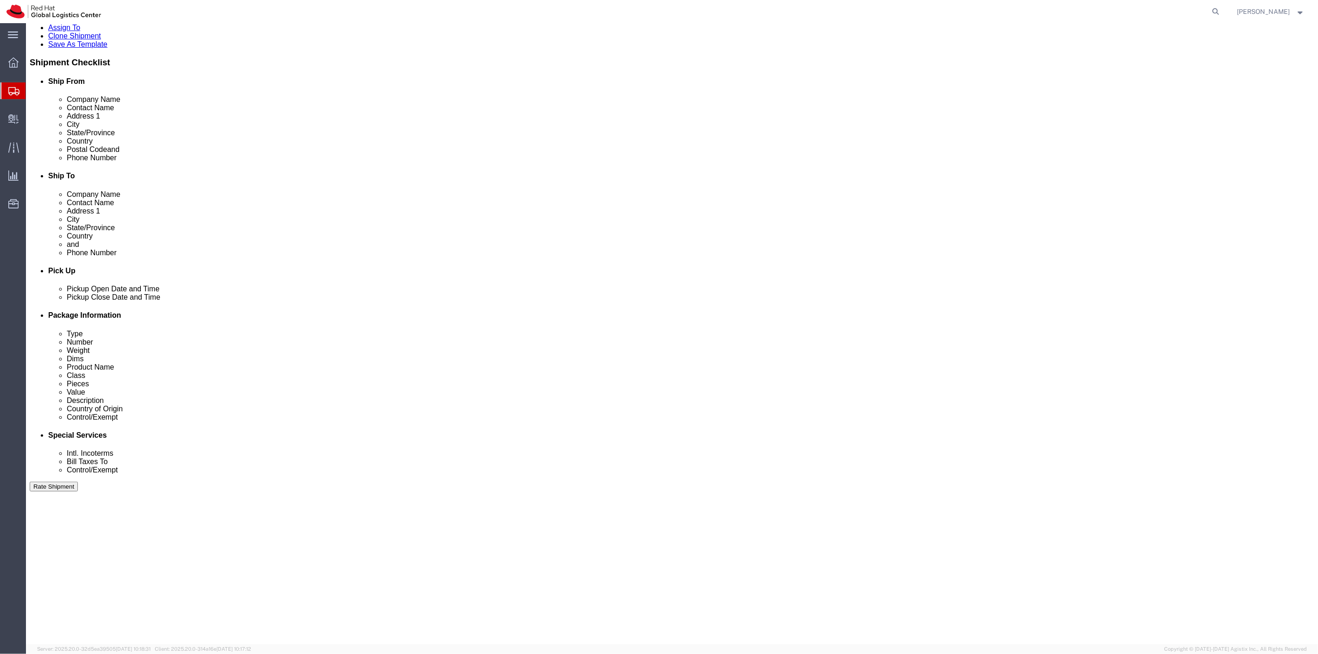
scroll to position [93, 0]
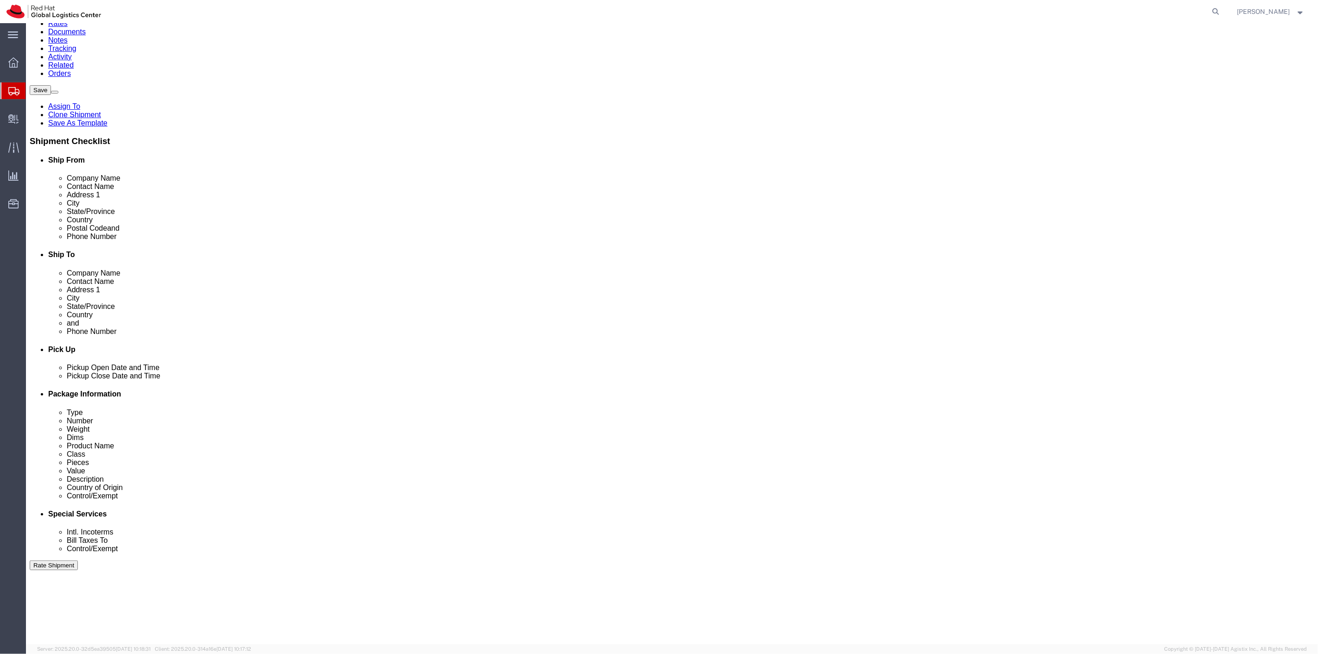
click icon
click div "1 x Your Packaging Package Type Select Case(s) Crate(s) Envelope Large Box Medi…"
click div "Package Type Select Case(s) Crate(s) Envelope Large Box Medium Box PAK Skid(s) …"
